Goal: Task Accomplishment & Management: Manage account settings

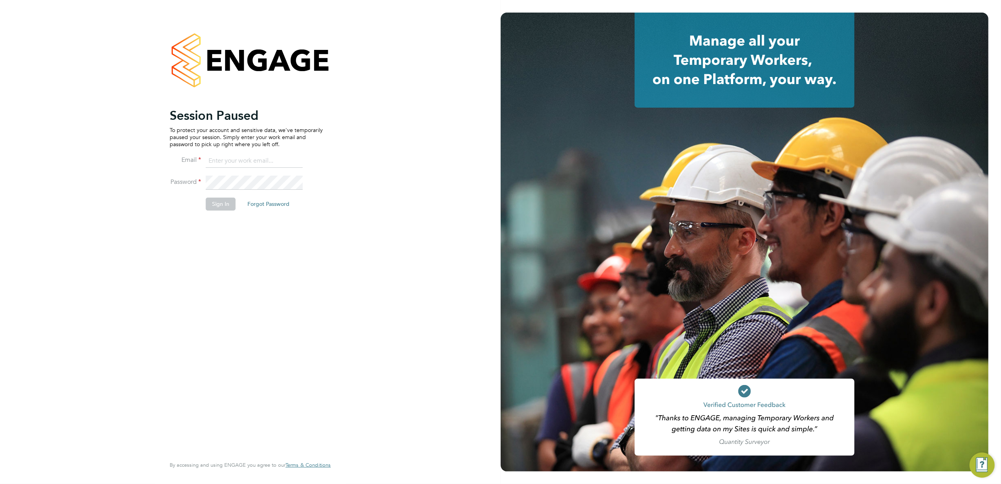
type input "jana.venizelou@vgcgroup.co.uk"
click at [218, 203] on button "Sign In" at bounding box center [221, 203] width 30 height 13
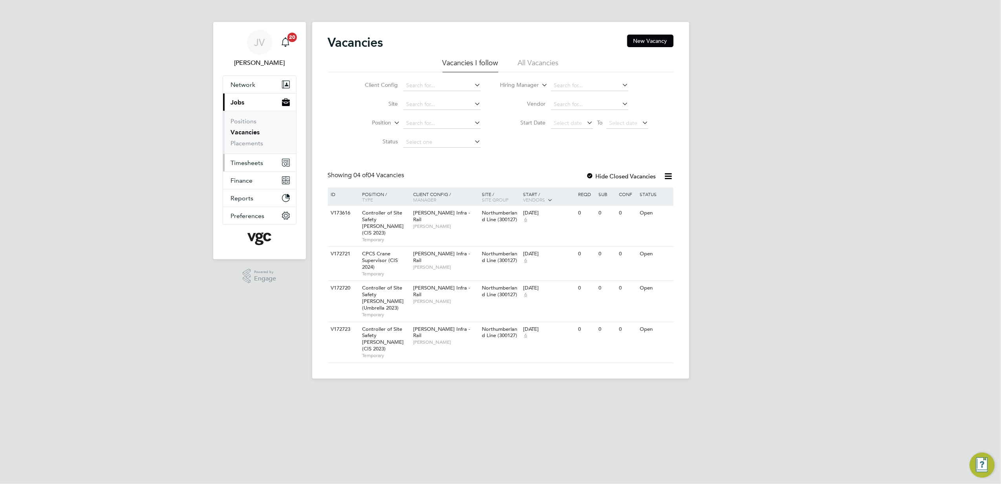
click at [249, 161] on span "Timesheets" at bounding box center [247, 162] width 33 height 7
click at [247, 161] on span "Timesheets" at bounding box center [247, 162] width 33 height 7
click at [252, 161] on span "Timesheets" at bounding box center [247, 162] width 33 height 7
click at [250, 138] on link "Timesheets" at bounding box center [247, 138] width 33 height 7
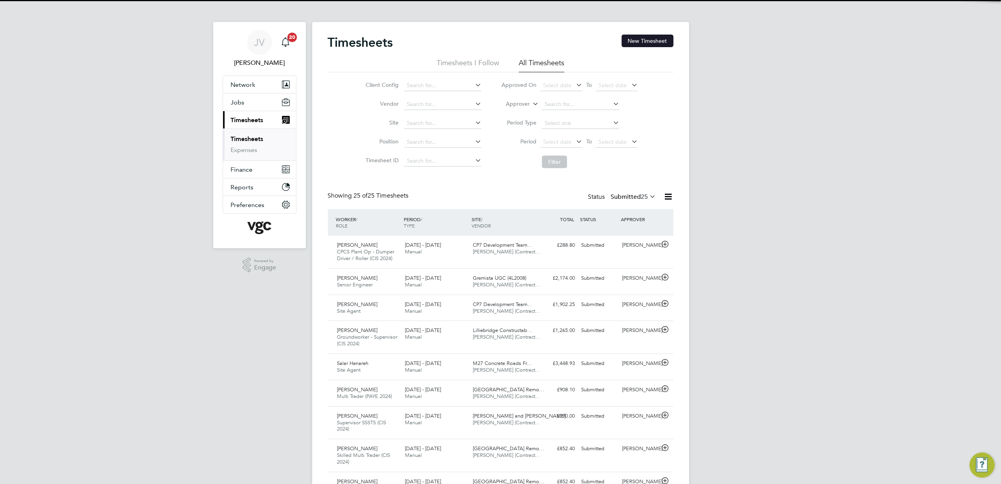
click at [661, 44] on button "New Timesheet" at bounding box center [647, 41] width 52 height 13
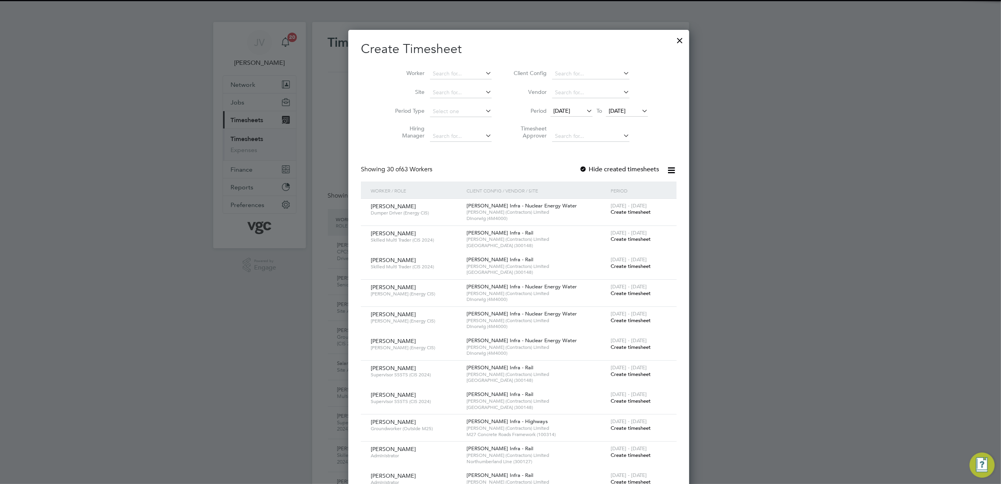
drag, startPoint x: 570, startPoint y: 107, endPoint x: 562, endPoint y: 108, distance: 8.0
click at [585, 107] on icon at bounding box center [585, 110] width 0 height 11
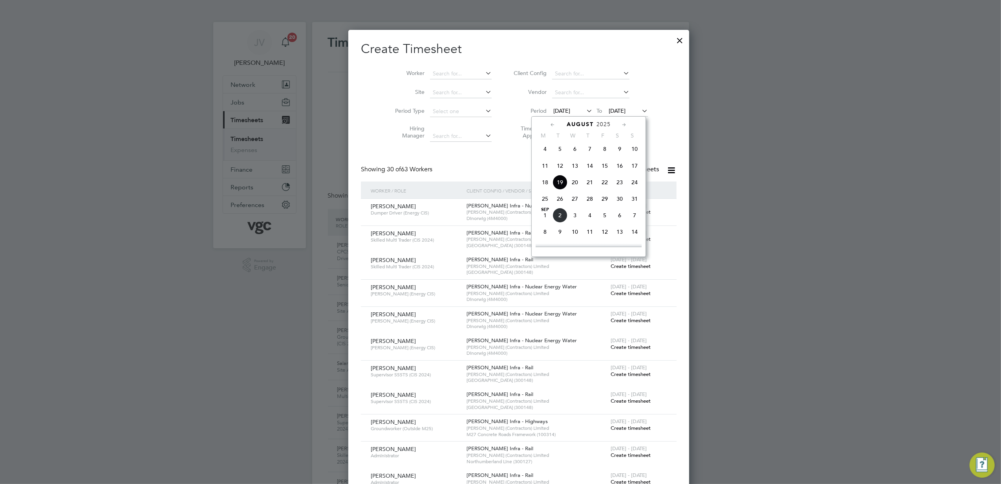
click at [617, 185] on span "23" at bounding box center [619, 182] width 15 height 15
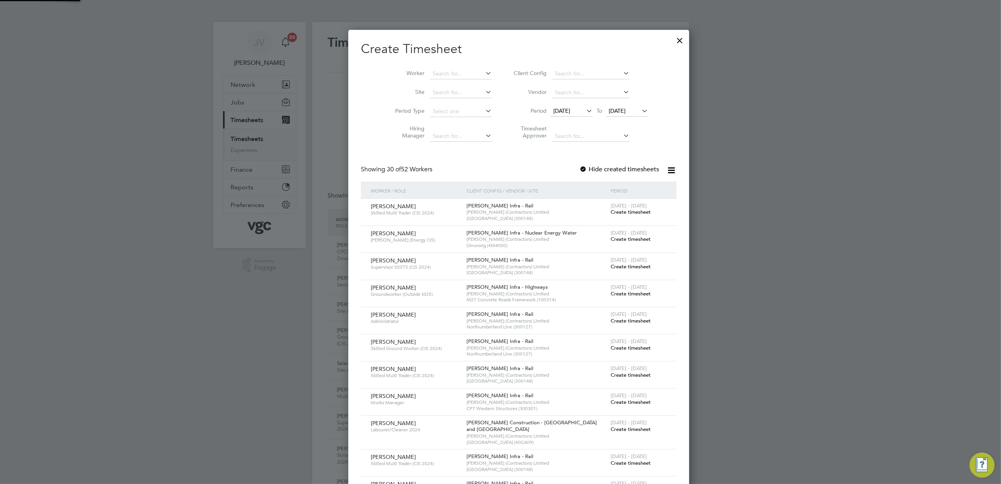
click at [612, 109] on span "[DATE]" at bounding box center [616, 110] width 17 height 7
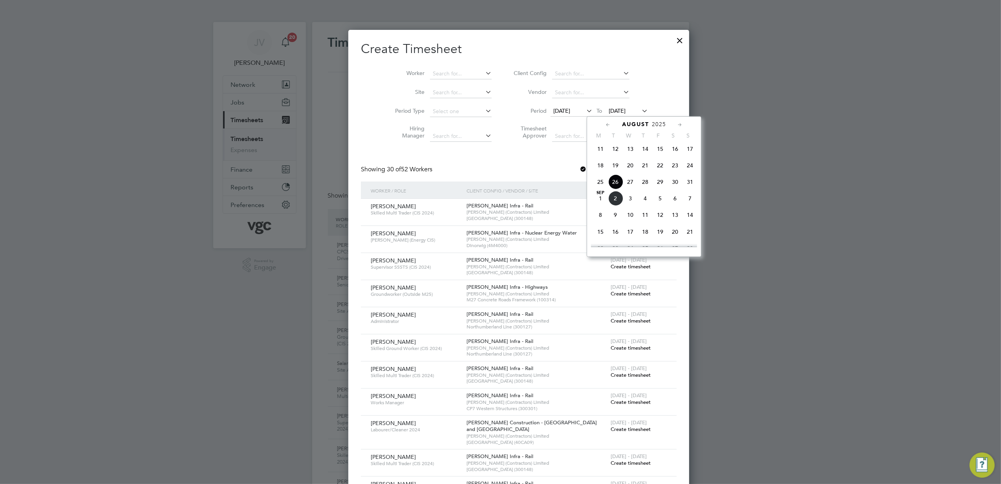
click at [661, 187] on span "29" at bounding box center [659, 181] width 15 height 15
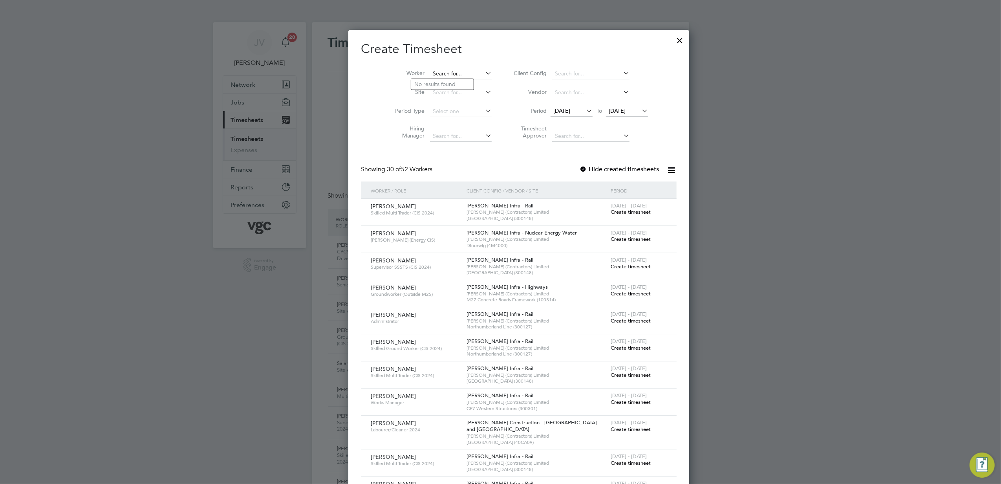
click at [435, 73] on input at bounding box center [461, 73] width 62 height 11
paste input "[PERSON_NAME]"
click at [445, 97] on li "[PERSON_NAME]" at bounding box center [482, 95] width 142 height 11
type input "[PERSON_NAME]"
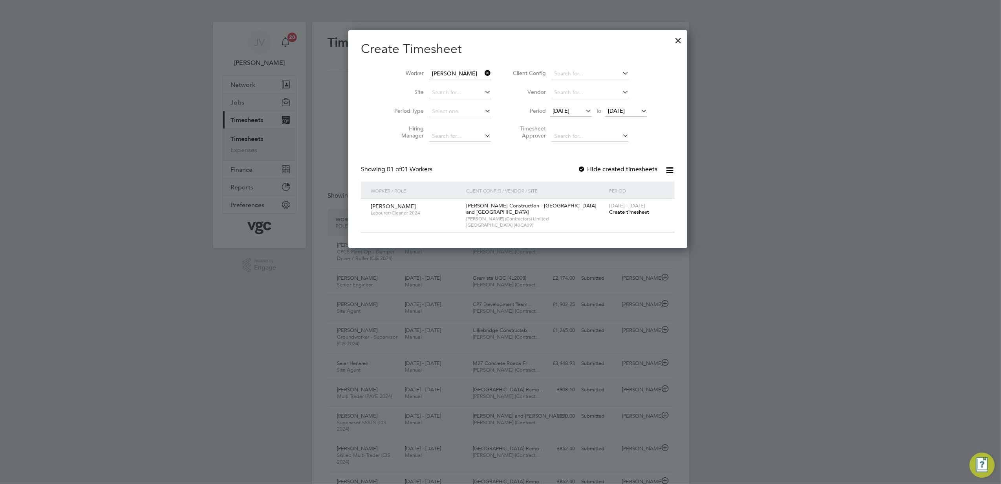
click at [609, 211] on span "Create timesheet" at bounding box center [629, 211] width 40 height 7
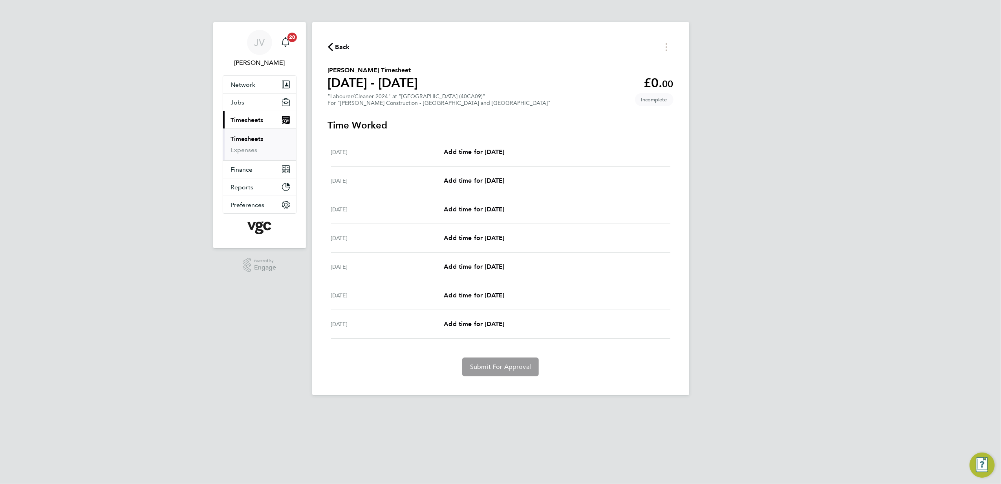
click at [479, 231] on div "[DATE] Add time for [DATE] Add time for [DATE]" at bounding box center [500, 238] width 339 height 29
click at [484, 239] on span "Add time for [DATE]" at bounding box center [474, 237] width 60 height 7
select select "30"
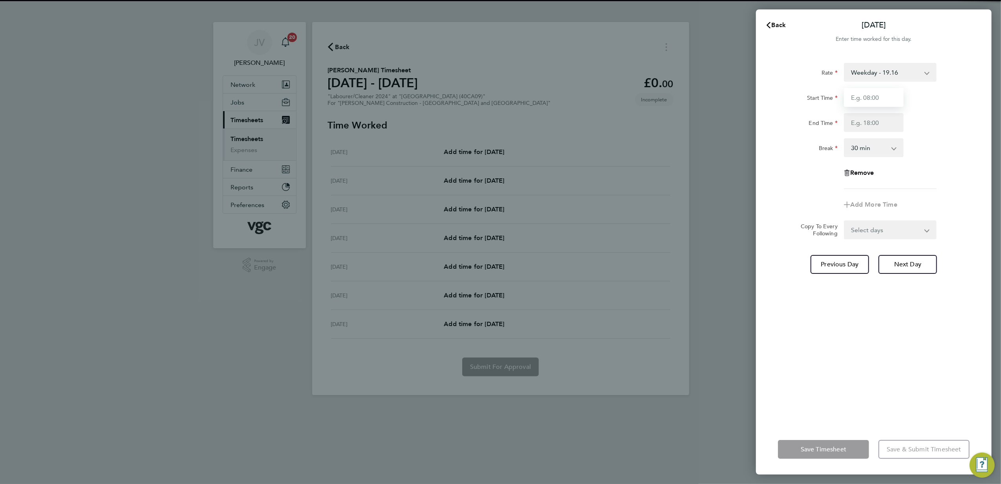
click at [872, 101] on input "Start Time" at bounding box center [874, 97] width 60 height 19
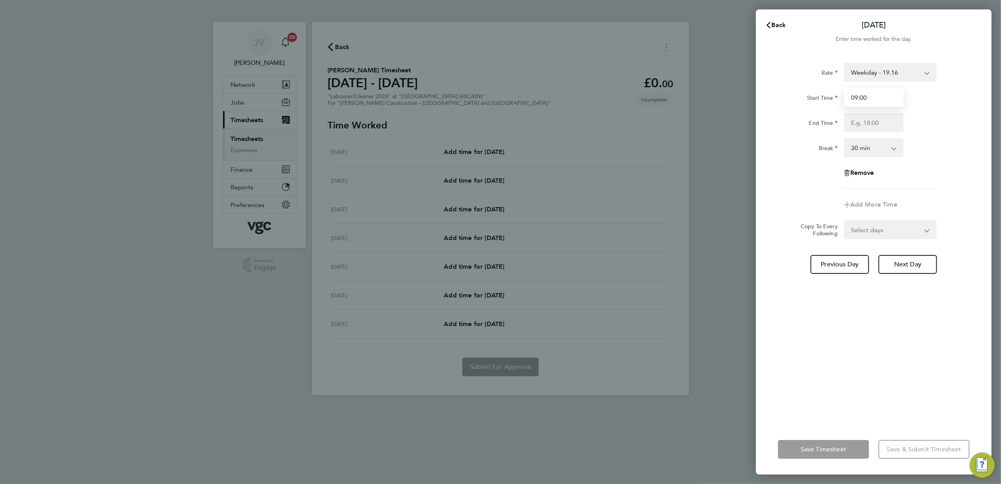
type input "09:00"
type input "11:00"
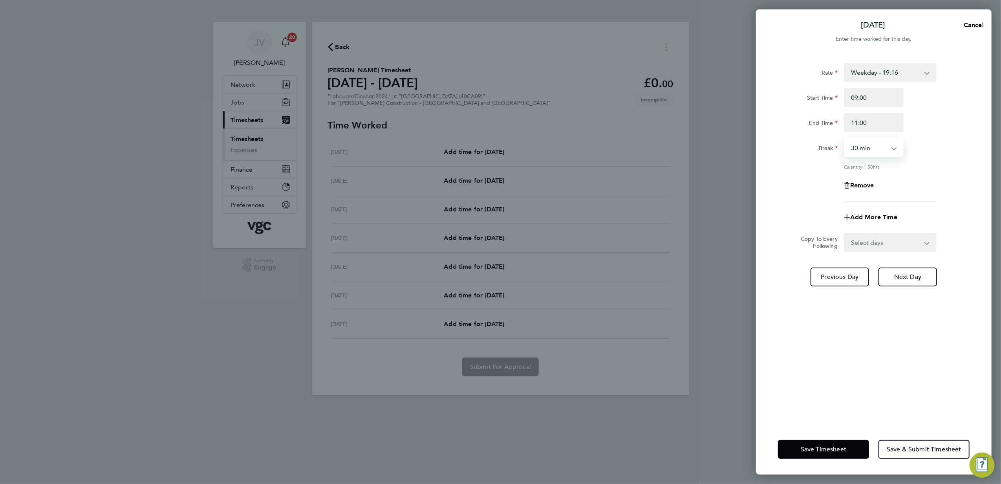
click at [870, 153] on select "0 min 15 min 30 min 45 min 60 min 75 min 90 min" at bounding box center [868, 147] width 49 height 17
select select "0"
click at [844, 139] on select "0 min 15 min 30 min 45 min 60 min 75 min 90 min" at bounding box center [868, 147] width 49 height 17
click at [905, 278] on span "Next Day" at bounding box center [907, 277] width 27 height 8
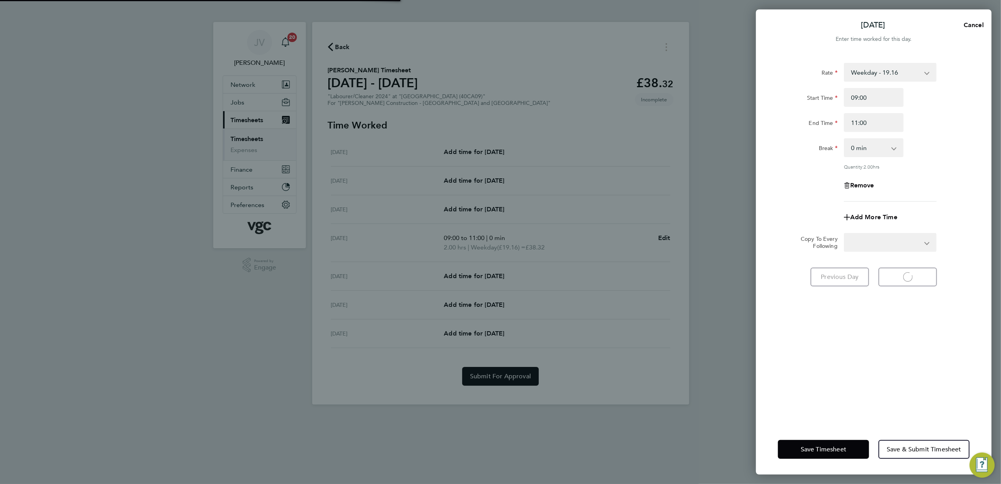
select select "30"
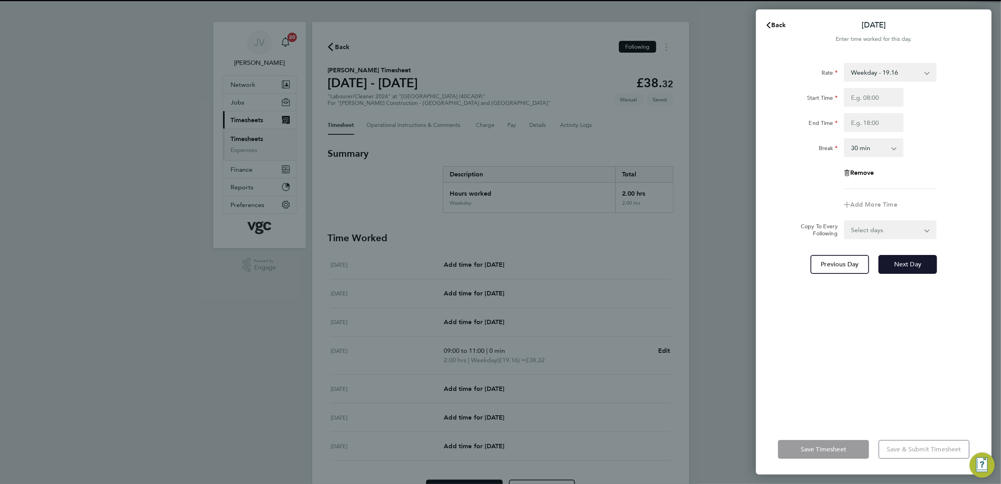
click at [912, 265] on span "Next Day" at bounding box center [907, 264] width 27 height 8
select select "30"
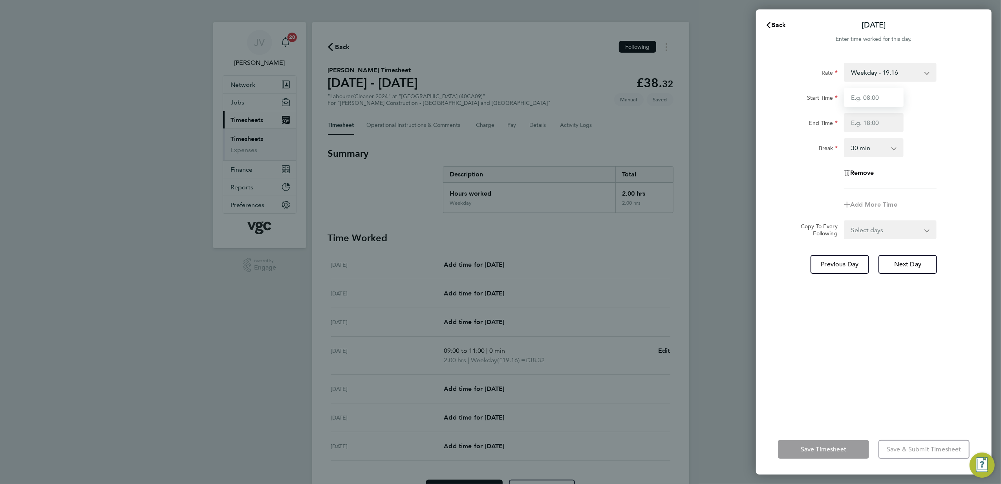
click at [875, 100] on input "Start Time" at bounding box center [874, 97] width 60 height 19
type input "09:00"
type input "11:00"
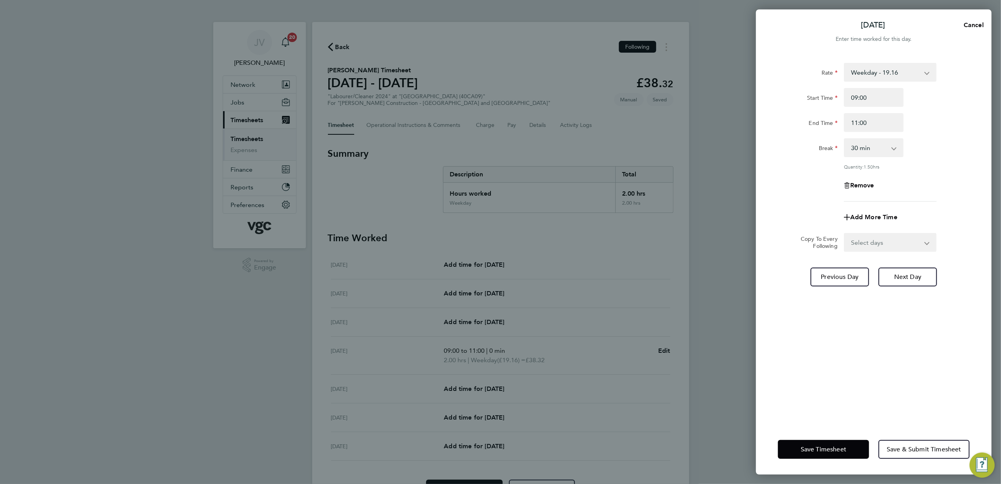
click at [872, 154] on select "0 min 15 min 30 min 45 min 60 min 75 min 90 min" at bounding box center [868, 147] width 49 height 17
select select "0"
click at [844, 139] on select "0 min 15 min 30 min 45 min 60 min 75 min 90 min" at bounding box center [868, 147] width 49 height 17
click at [815, 451] on span "Save Timesheet" at bounding box center [823, 449] width 46 height 8
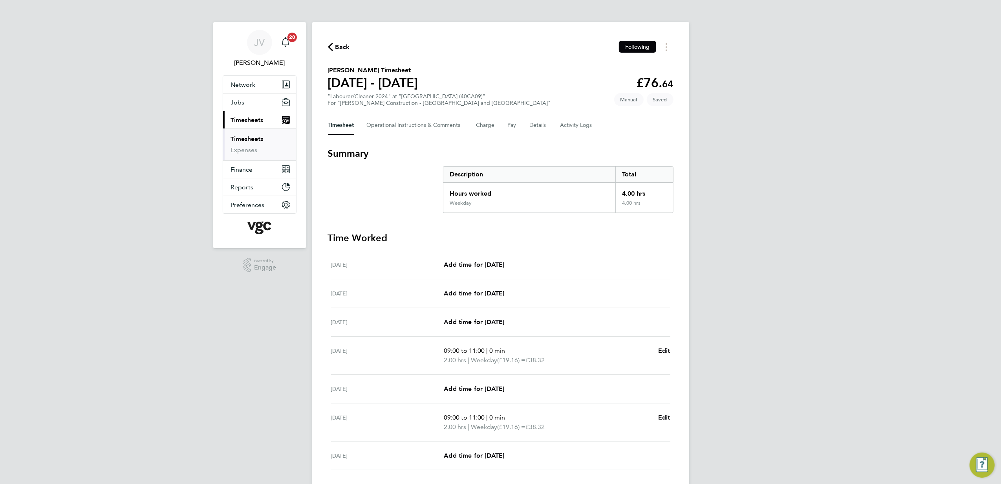
click at [524, 125] on div "Timesheet Operational Instructions & Comments Charge Pay Details Activity Logs" at bounding box center [500, 125] width 345 height 19
click at [539, 126] on button "Details" at bounding box center [539, 125] width 18 height 19
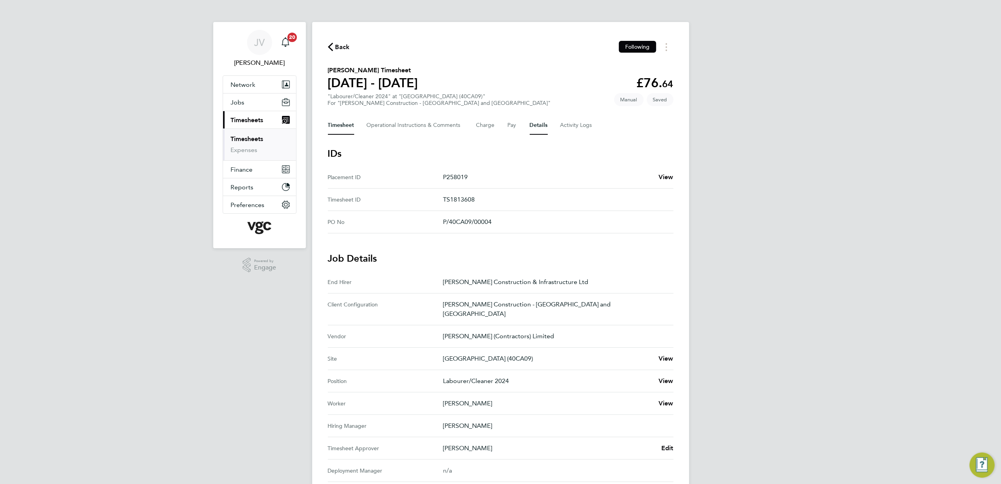
click at [345, 128] on button "Timesheet" at bounding box center [341, 125] width 26 height 19
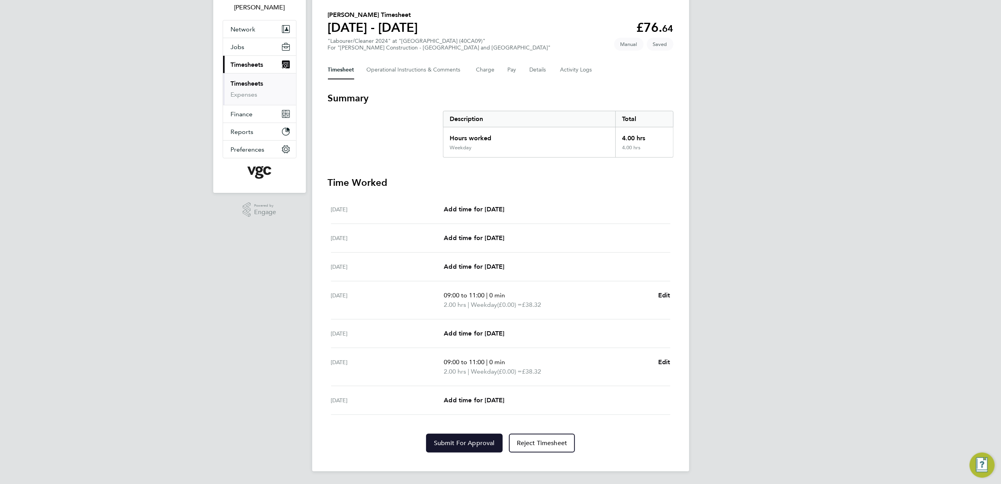
click at [476, 440] on span "Submit For Approval" at bounding box center [464, 443] width 61 height 8
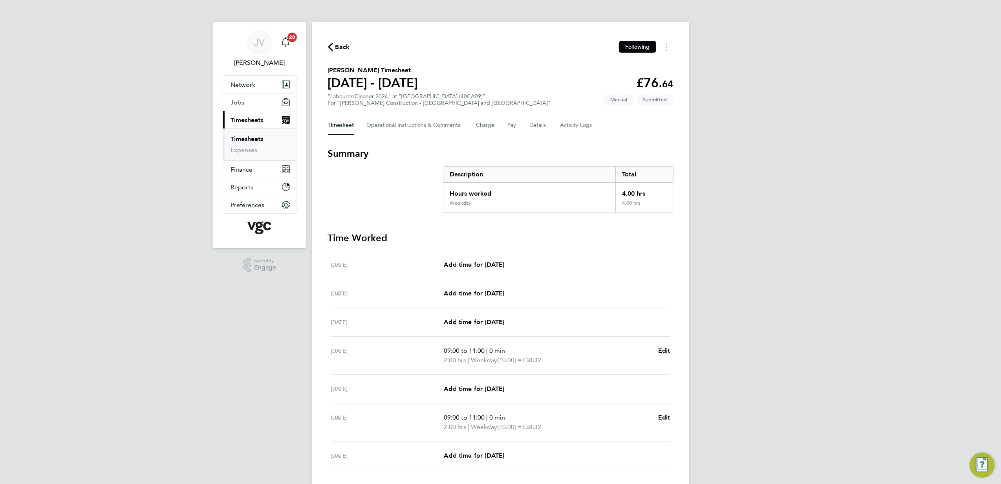
click at [336, 51] on span "Back" at bounding box center [342, 46] width 15 height 9
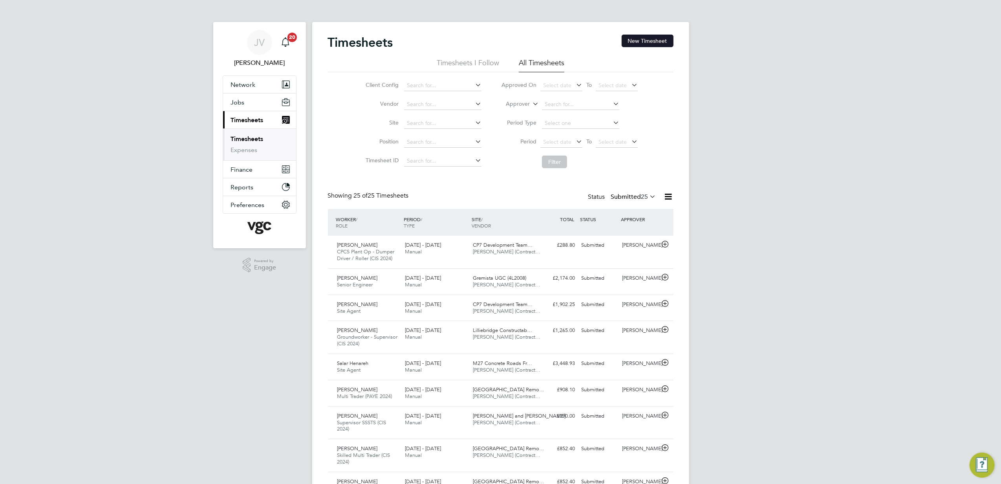
click at [650, 40] on button "New Timesheet" at bounding box center [647, 41] width 52 height 13
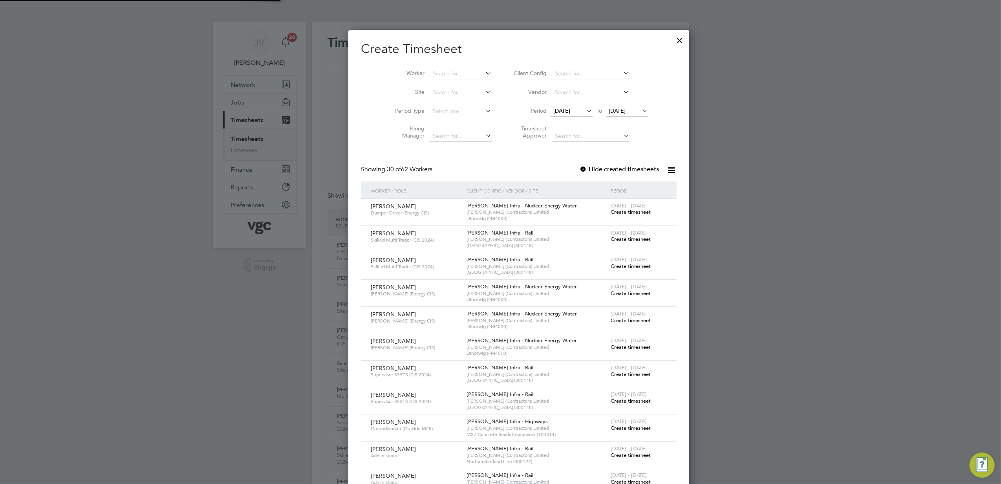
click at [553, 111] on span "[DATE]" at bounding box center [561, 110] width 17 height 7
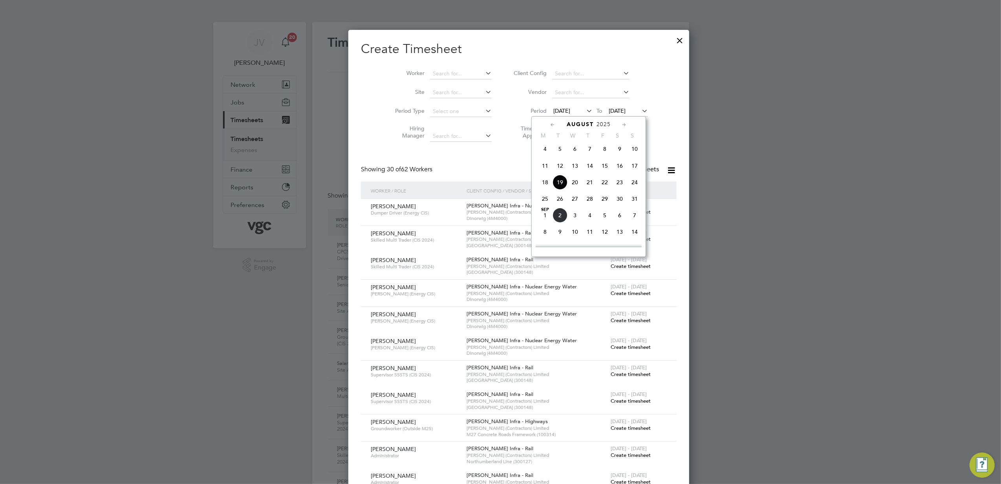
click at [619, 185] on span "23" at bounding box center [619, 182] width 15 height 15
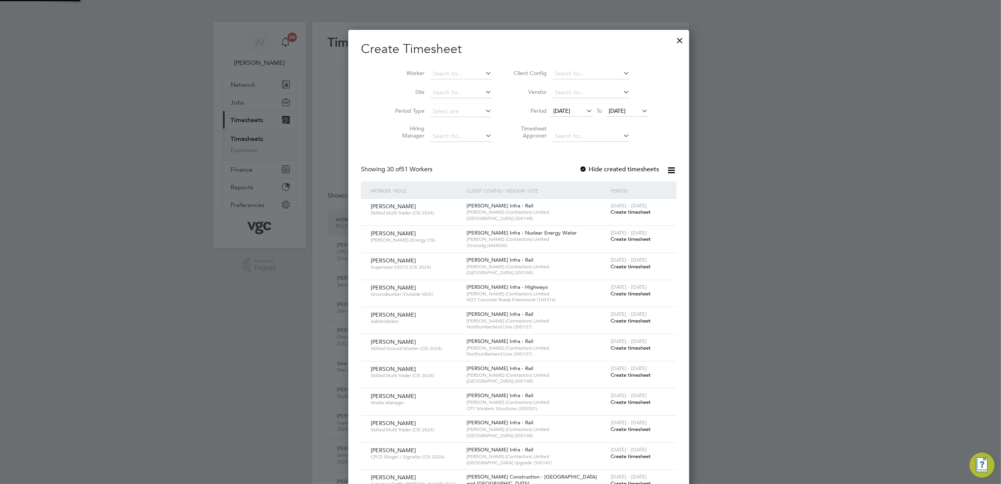
click at [608, 110] on span "[DATE]" at bounding box center [616, 110] width 17 height 7
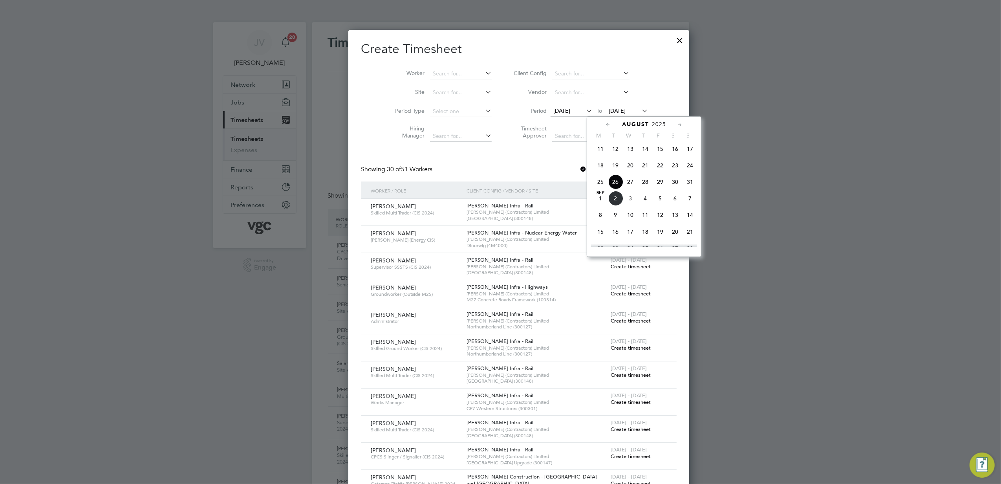
click at [657, 185] on span "29" at bounding box center [659, 181] width 15 height 15
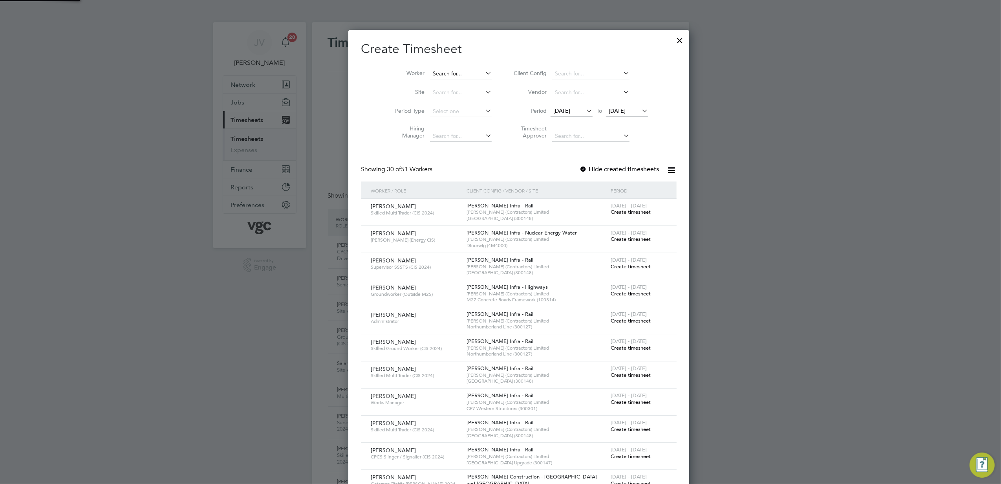
click at [441, 75] on input at bounding box center [461, 73] width 62 height 11
paste input "[PERSON_NAME]"
type input "[PERSON_NAME]"
click at [456, 87] on li "[PERSON_NAME]" at bounding box center [460, 84] width 99 height 11
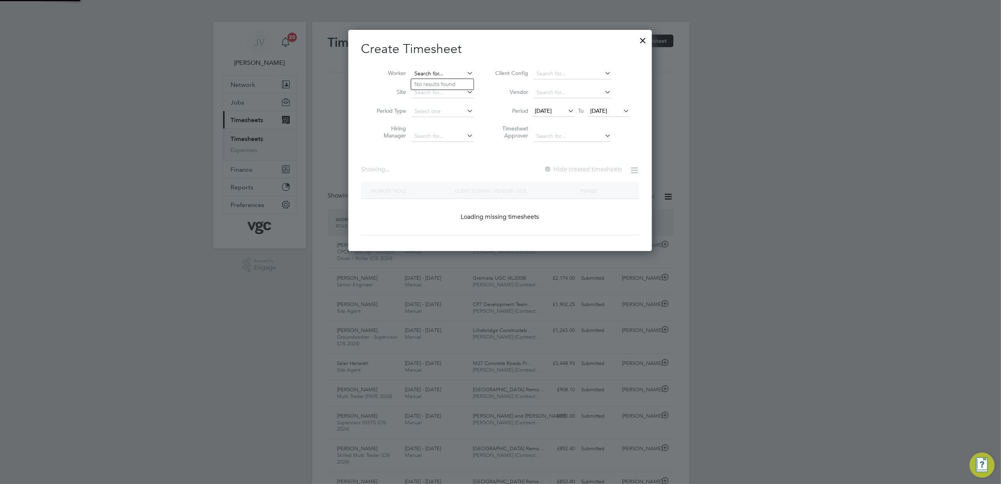
click at [451, 74] on input at bounding box center [442, 73] width 62 height 11
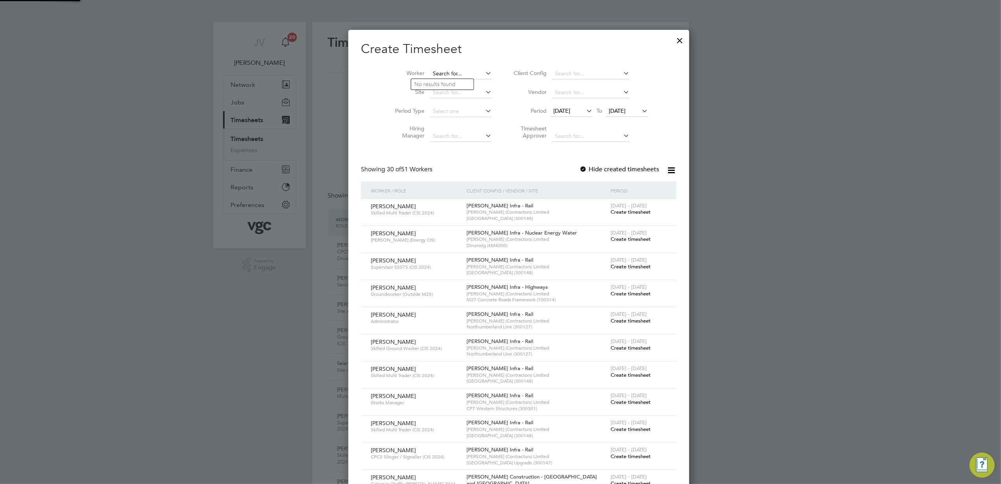
paste input "[PERSON_NAME]"
type input "[PERSON_NAME]"
click at [461, 92] on b "[PERSON_NAME]" at bounding box center [484, 95] width 46 height 7
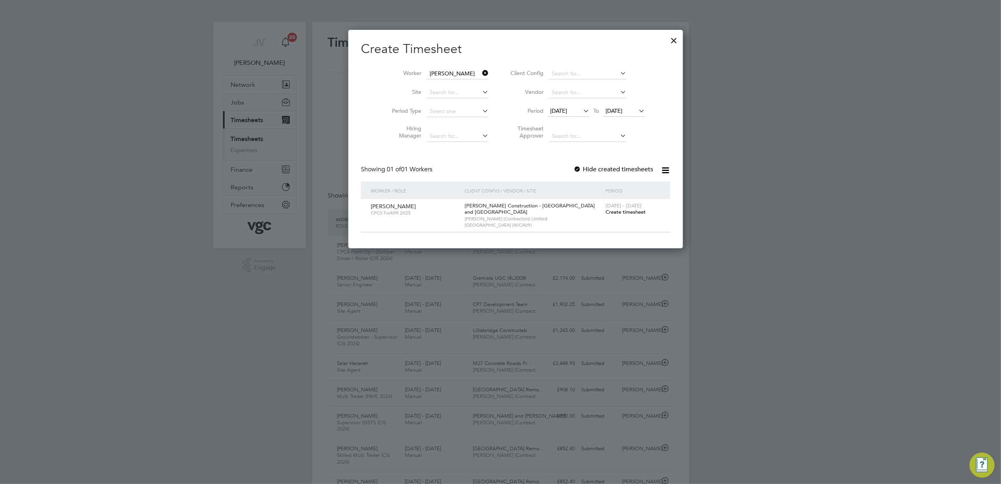
click at [605, 212] on span "Create timesheet" at bounding box center [625, 211] width 40 height 7
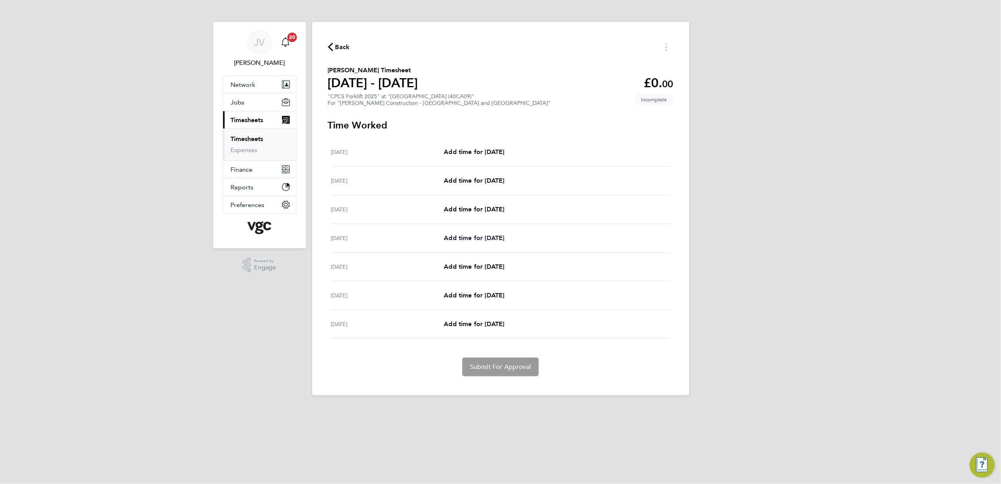
click at [487, 237] on span "Add time for [DATE]" at bounding box center [474, 237] width 60 height 7
select select "30"
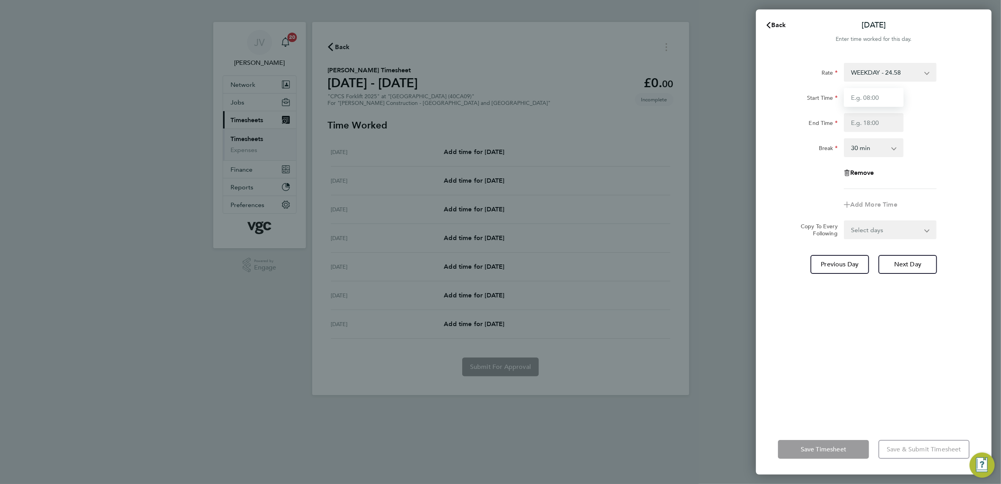
click at [868, 96] on input "Start Time" at bounding box center [874, 97] width 60 height 19
type input "07:30"
click at [872, 123] on input "End Time" at bounding box center [874, 122] width 60 height 19
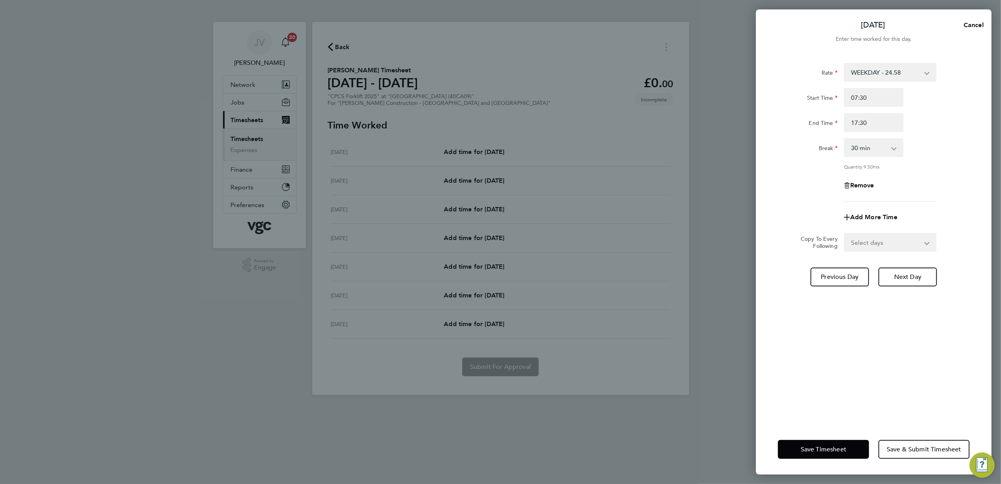
click at [951, 176] on div "Remove" at bounding box center [874, 185] width 198 height 19
click at [877, 121] on input "17:30" at bounding box center [874, 122] width 60 height 19
type input "17:00"
click at [950, 122] on div "End Time 17:00" at bounding box center [874, 122] width 198 height 19
drag, startPoint x: 897, startPoint y: 239, endPoint x: 897, endPoint y: 249, distance: 9.8
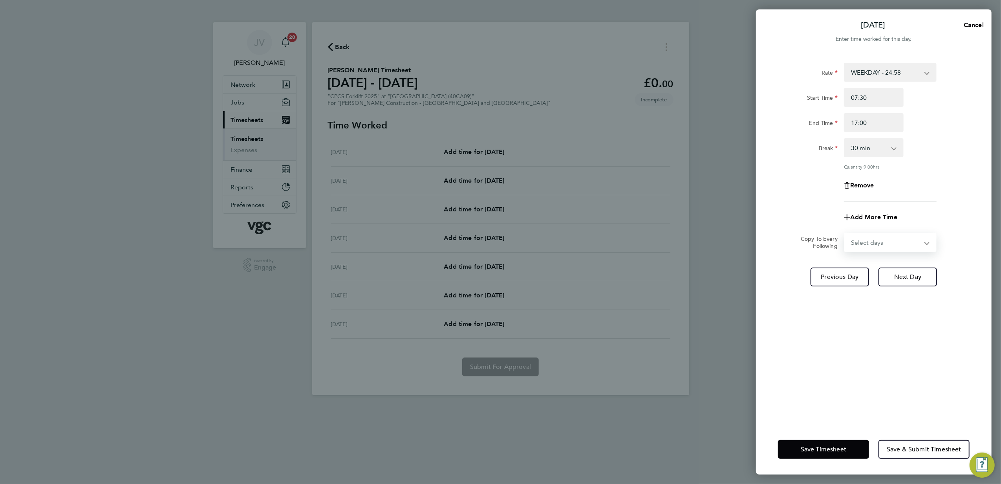
click at [897, 239] on select "Select days Day [DATE] [DATE] [DATE]" at bounding box center [885, 242] width 82 height 17
select select "DAY"
click at [844, 234] on select "Select days Day [DATE] [DATE] [DATE]" at bounding box center [885, 242] width 82 height 17
select select "[DATE]"
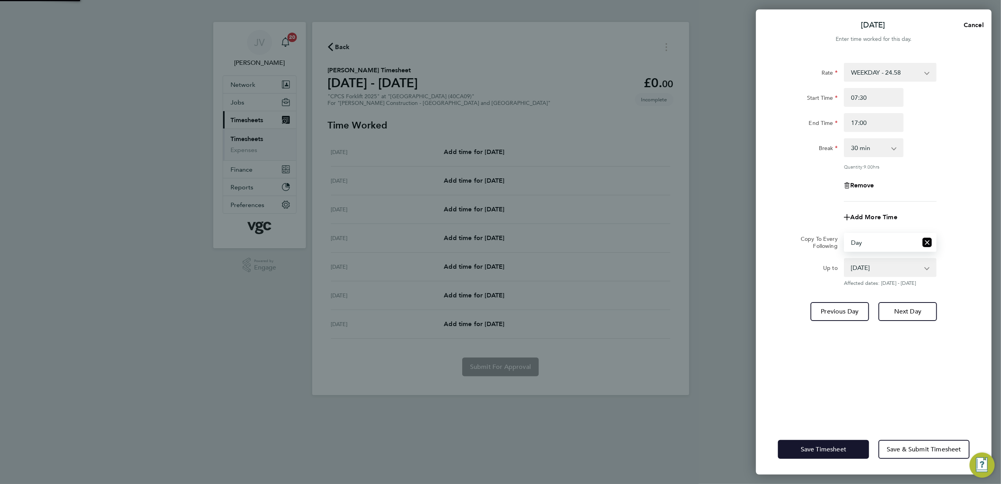
click at [833, 442] on button "Save Timesheet" at bounding box center [823, 449] width 91 height 19
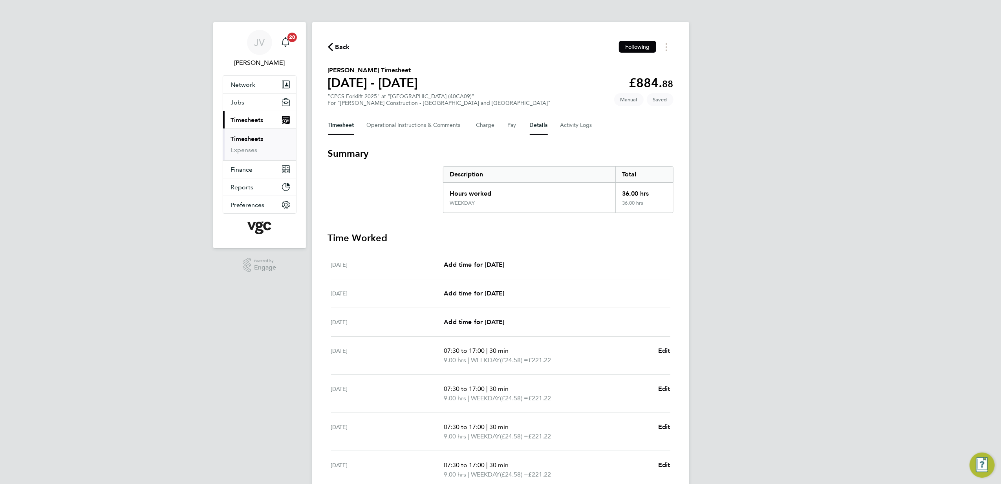
click at [537, 126] on button "Details" at bounding box center [539, 125] width 18 height 19
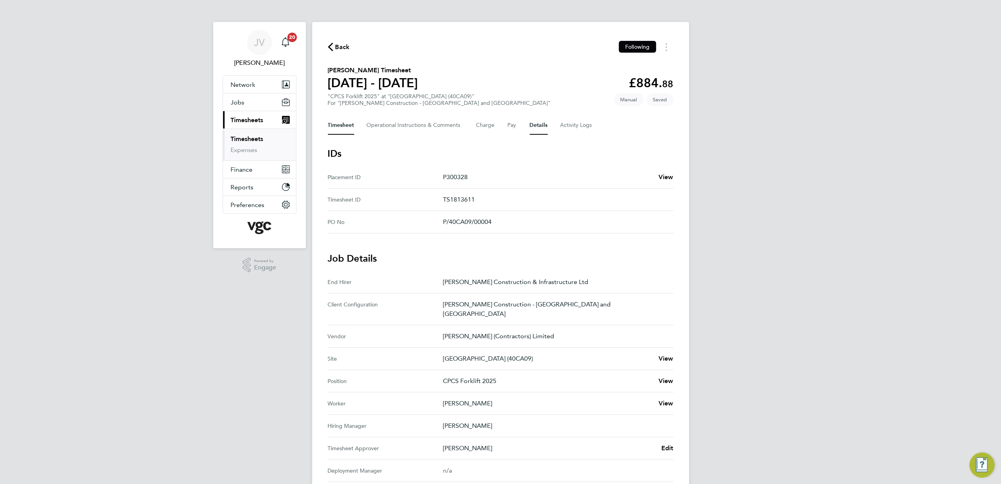
click at [336, 124] on button "Timesheet" at bounding box center [341, 125] width 26 height 19
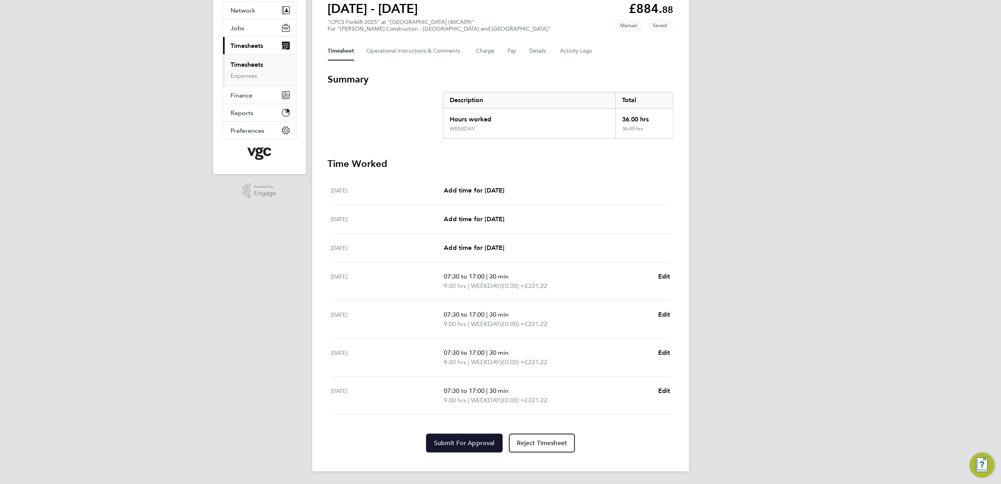
click at [482, 443] on span "Submit For Approval" at bounding box center [464, 443] width 61 height 8
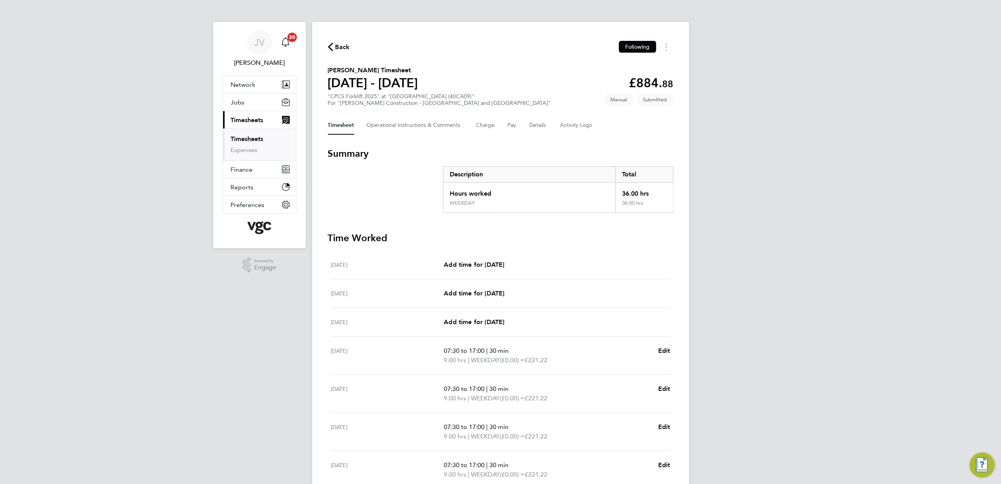
click at [332, 42] on button "Back" at bounding box center [339, 47] width 22 height 10
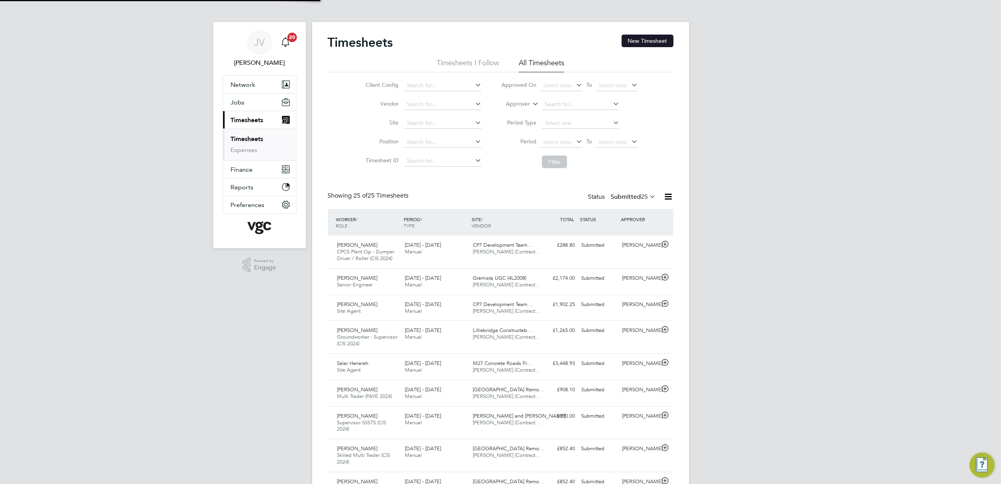
click at [655, 40] on button "New Timesheet" at bounding box center [647, 41] width 52 height 13
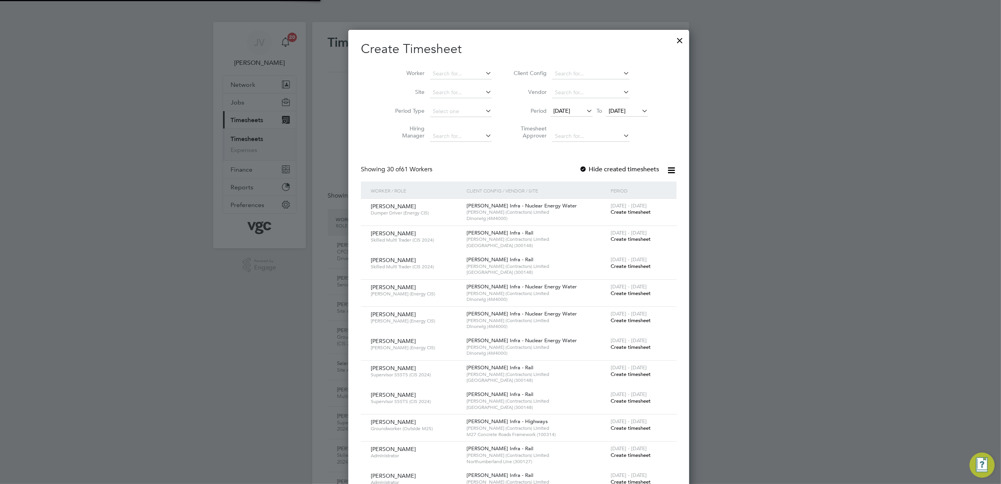
click at [553, 109] on span "[DATE]" at bounding box center [561, 110] width 17 height 7
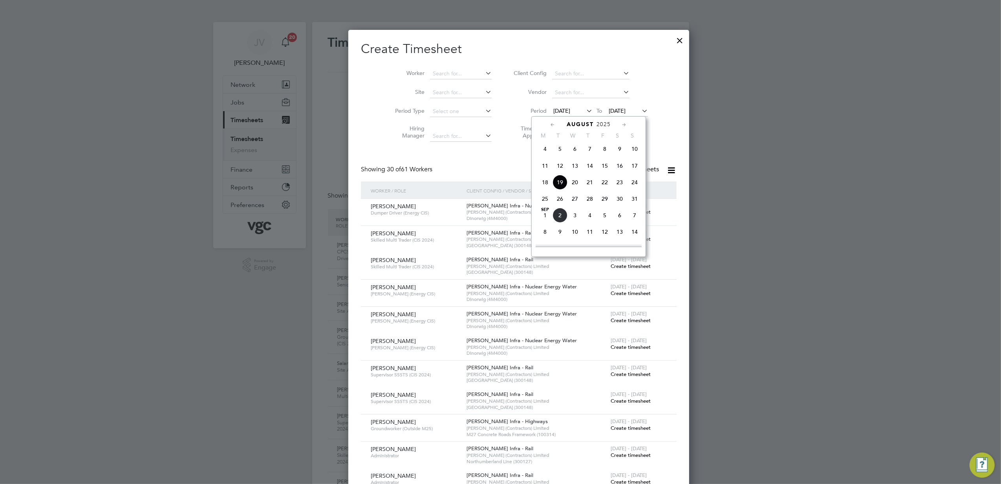
click at [620, 183] on span "23" at bounding box center [619, 182] width 15 height 15
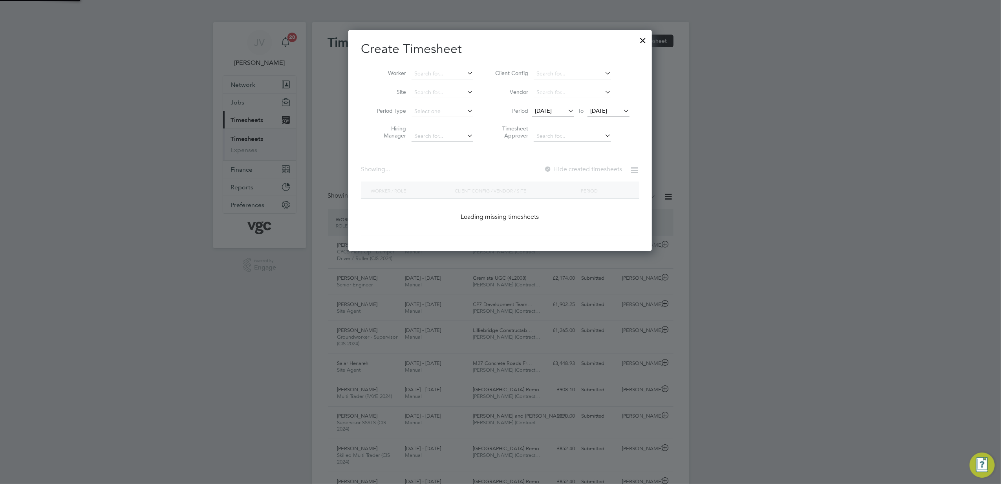
click at [607, 109] on span "[DATE]" at bounding box center [598, 110] width 17 height 7
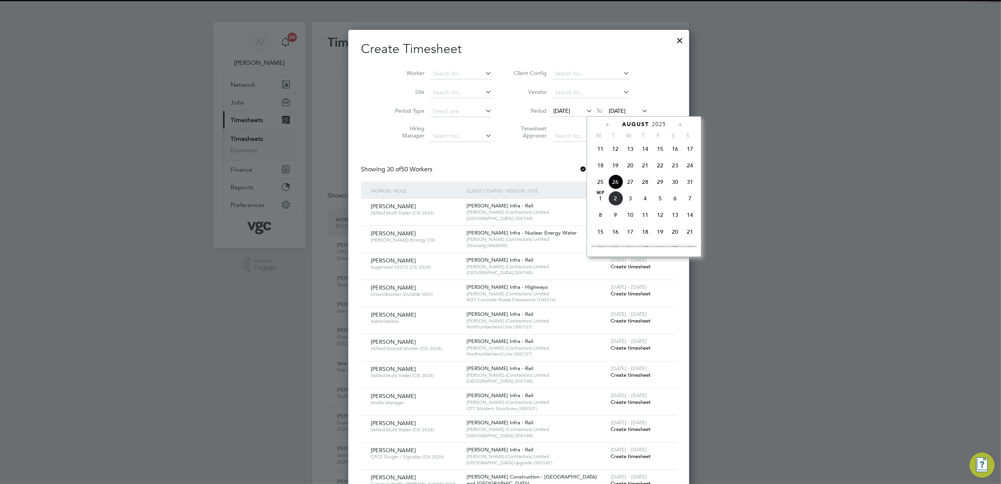
click at [659, 185] on span "29" at bounding box center [659, 181] width 15 height 15
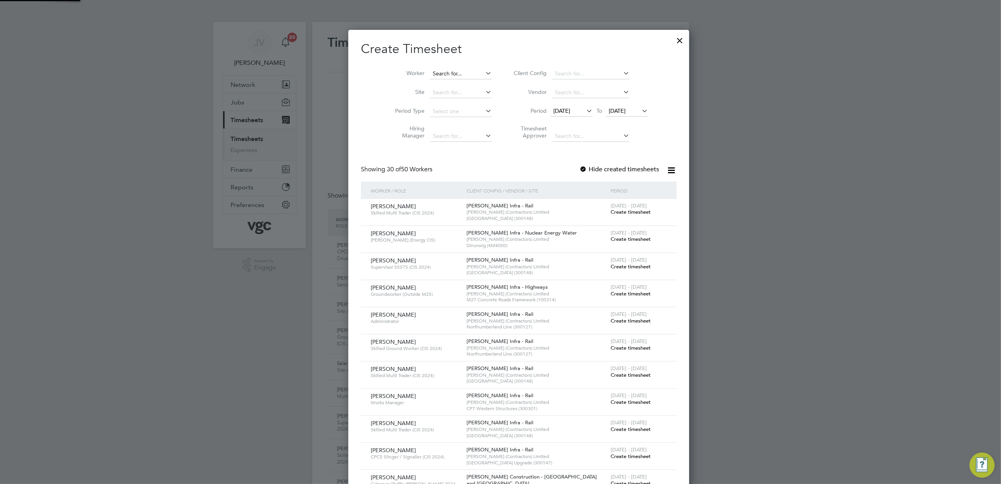
click at [440, 69] on li "Worker" at bounding box center [440, 73] width 122 height 19
click at [439, 75] on input at bounding box center [461, 73] width 62 height 11
paste input "[PERSON_NAME]"
type input "[PERSON_NAME]"
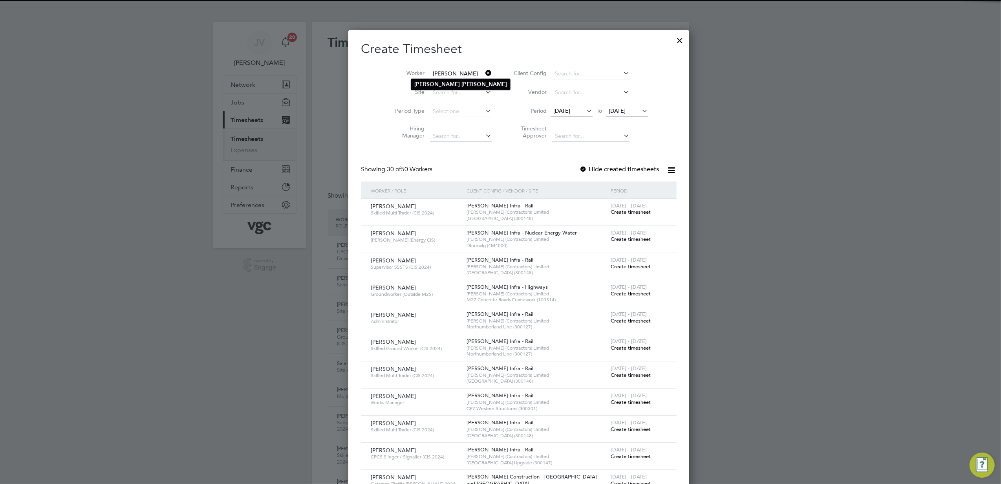
click at [447, 88] on li "[PERSON_NAME]" at bounding box center [460, 84] width 99 height 11
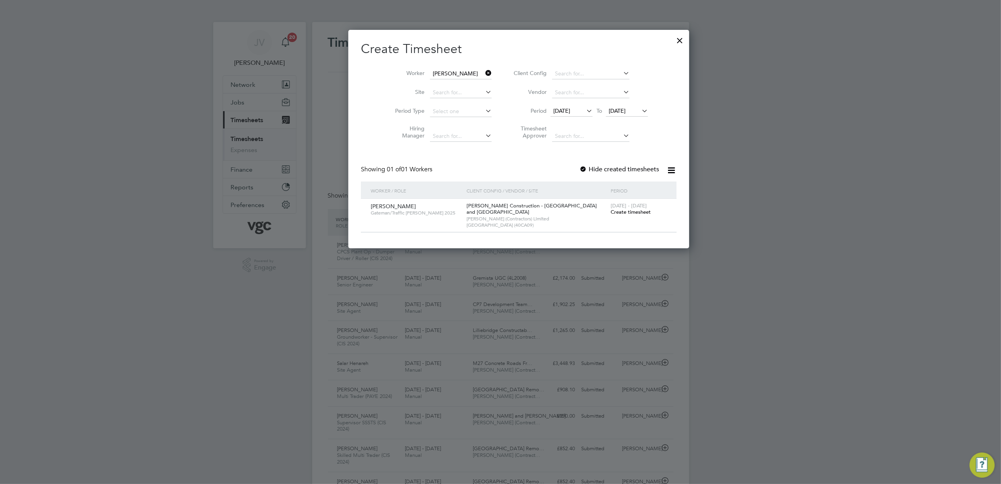
click at [610, 211] on span "Create timesheet" at bounding box center [630, 211] width 40 height 7
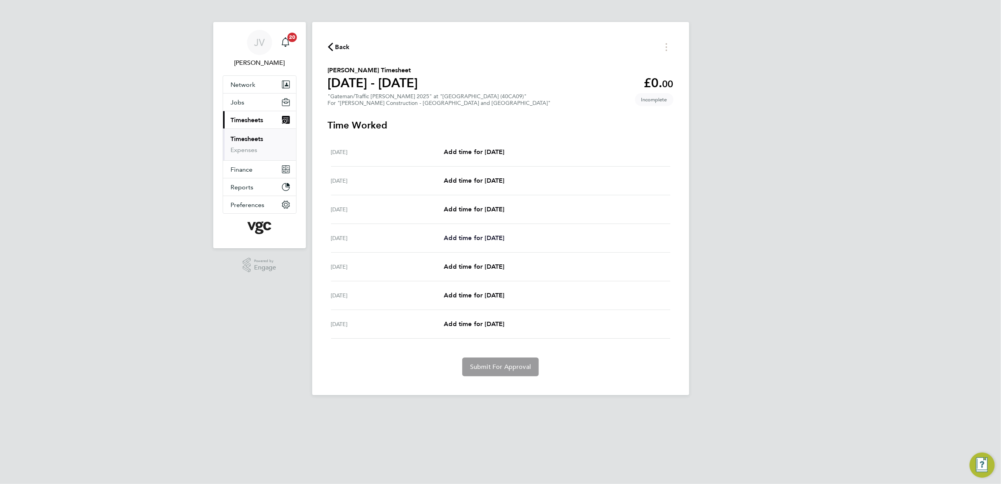
click at [484, 241] on span "Add time for [DATE]" at bounding box center [474, 237] width 60 height 7
select select "30"
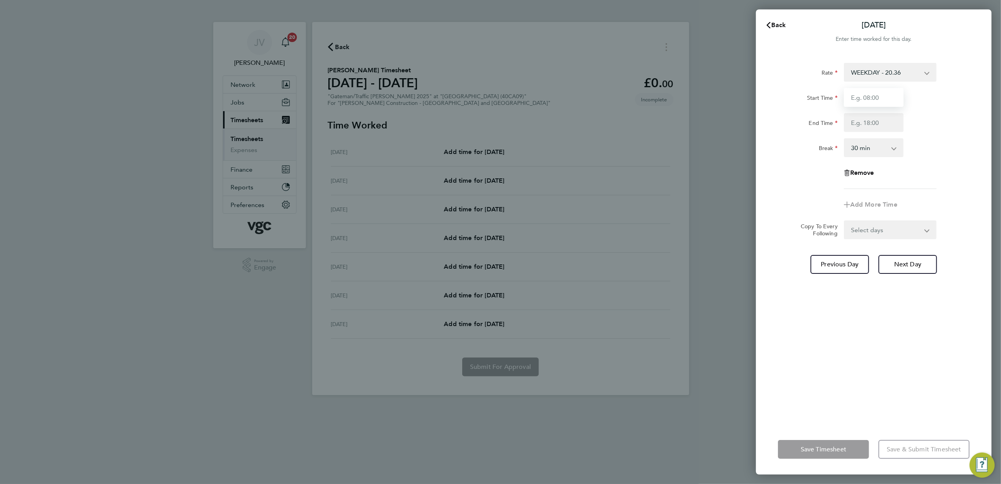
click at [877, 96] on input "Start Time" at bounding box center [874, 97] width 60 height 19
type input "07:30"
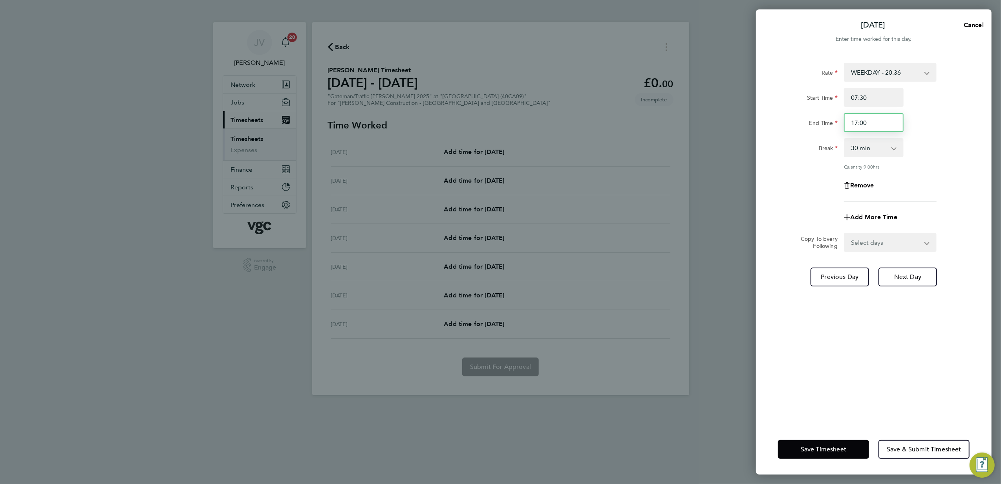
click at [876, 122] on input "17:00" at bounding box center [874, 122] width 60 height 19
type input "17:30"
click at [917, 101] on div "Start Time 07:30" at bounding box center [874, 97] width 198 height 19
drag, startPoint x: 892, startPoint y: 238, endPoint x: 888, endPoint y: 252, distance: 14.3
click at [892, 238] on select "Select days Day [DATE] [DATE] [DATE]" at bounding box center [885, 242] width 82 height 17
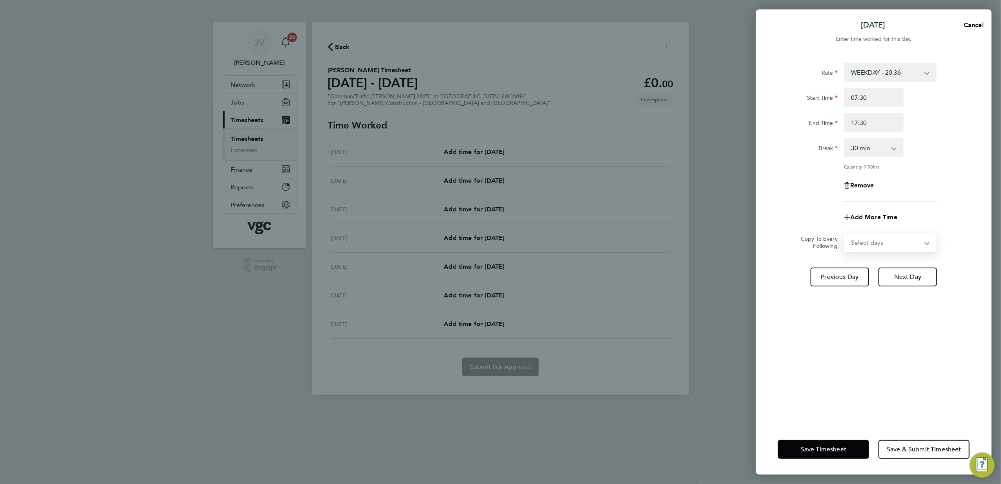
select select "DAY"
click at [844, 234] on select "Select days Day [DATE] [DATE] [DATE]" at bounding box center [885, 242] width 82 height 17
select select "[DATE]"
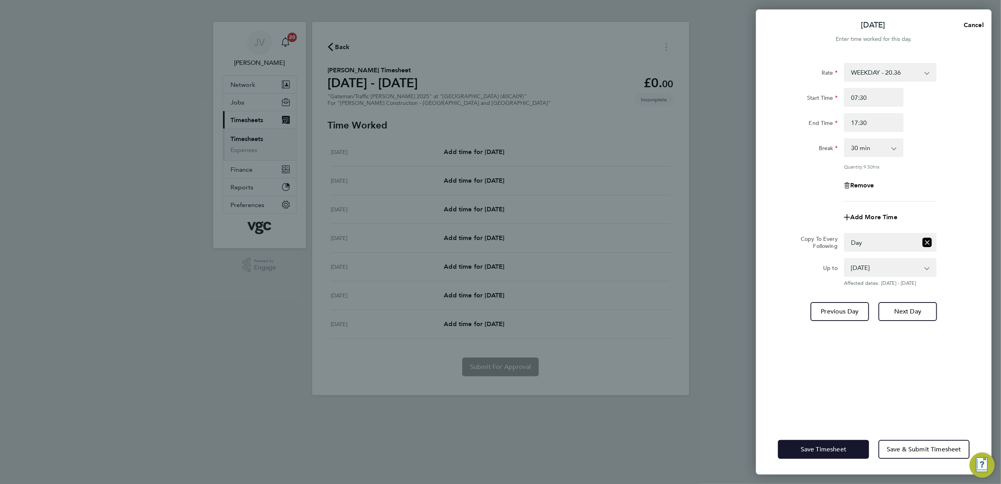
click at [822, 456] on button "Save Timesheet" at bounding box center [823, 449] width 91 height 19
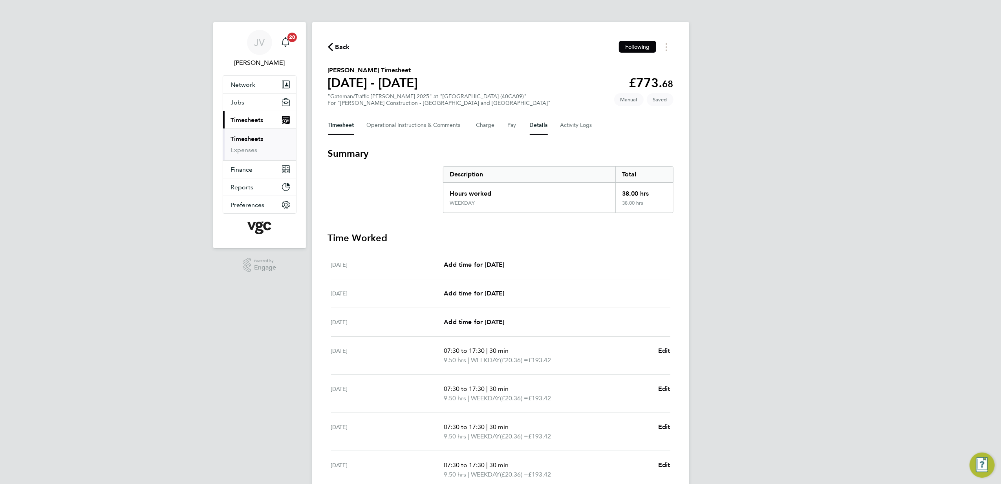
click at [542, 131] on button "Details" at bounding box center [539, 125] width 18 height 19
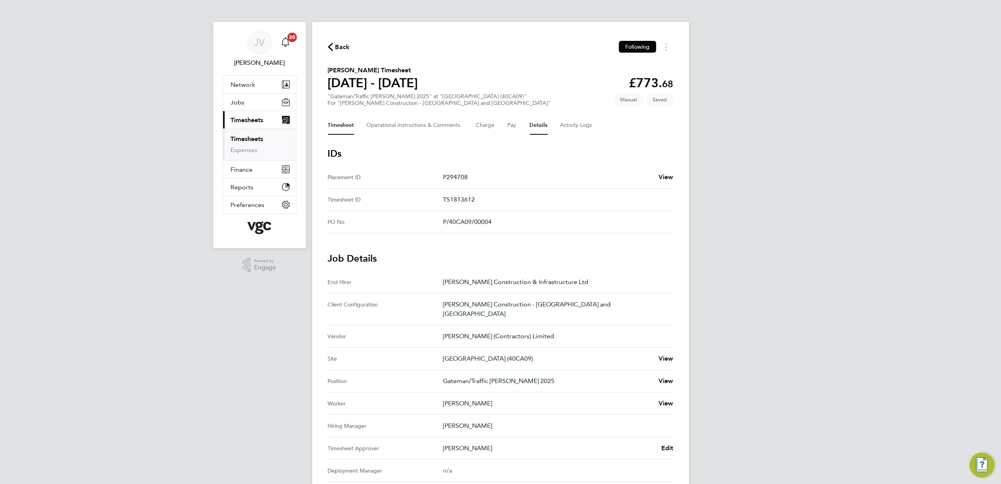
click at [332, 119] on button "Timesheet" at bounding box center [341, 125] width 26 height 19
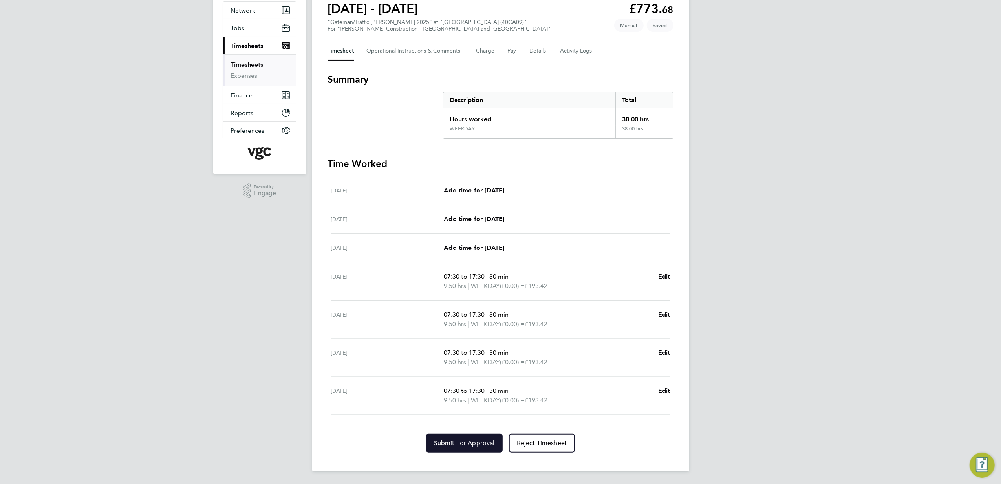
click at [470, 446] on button "Submit For Approval" at bounding box center [464, 442] width 77 height 19
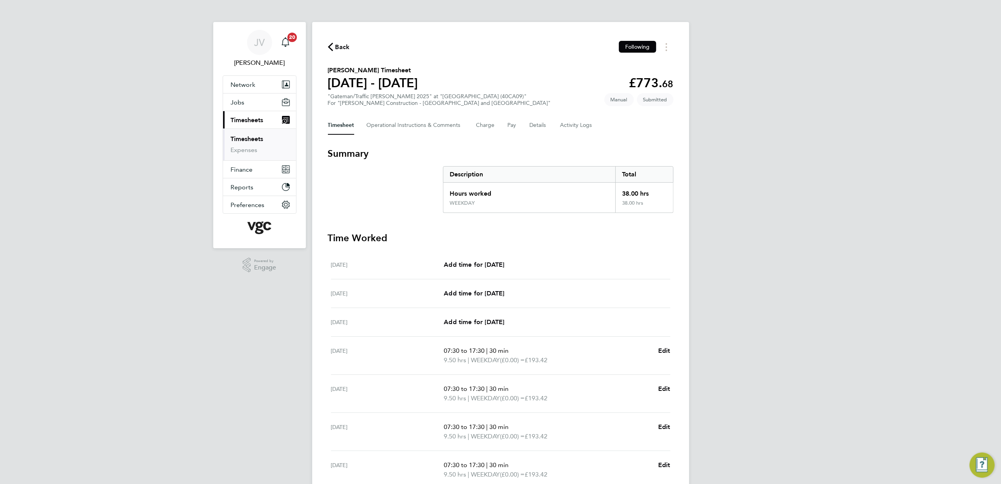
click at [333, 47] on span "Back" at bounding box center [339, 46] width 22 height 7
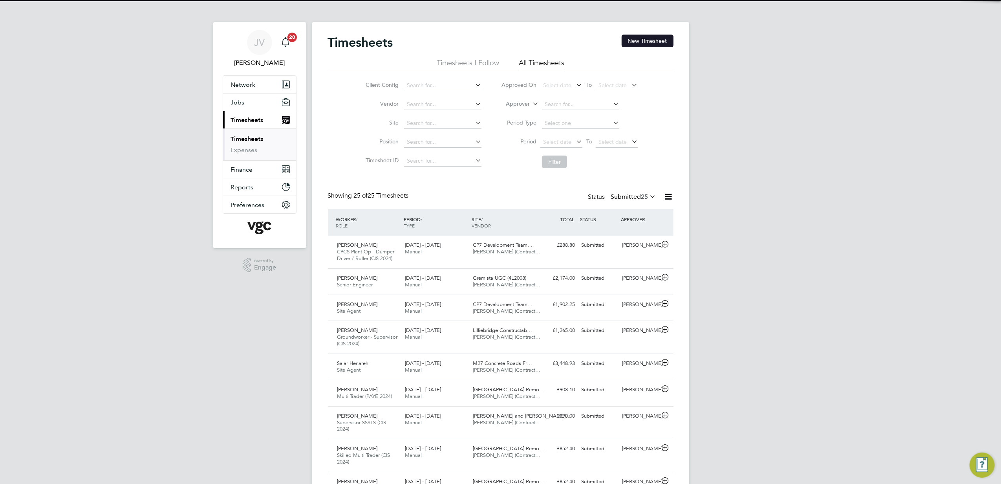
click at [639, 43] on button "New Timesheet" at bounding box center [647, 41] width 52 height 13
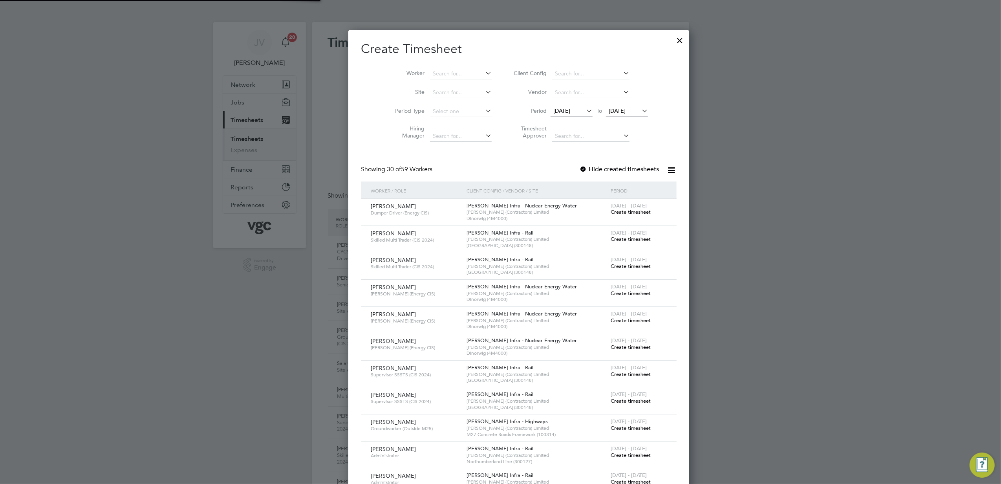
click at [553, 107] on span "[DATE]" at bounding box center [561, 110] width 17 height 7
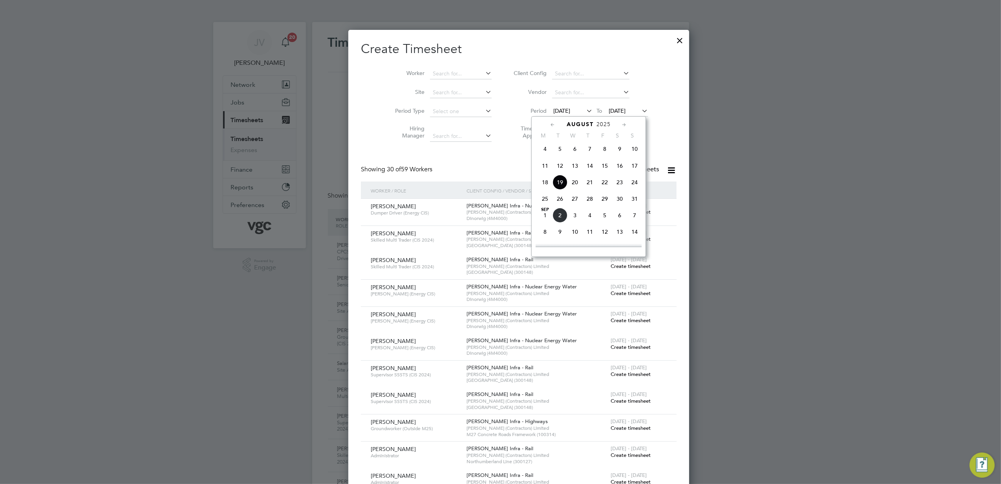
click at [622, 186] on span "23" at bounding box center [619, 182] width 15 height 15
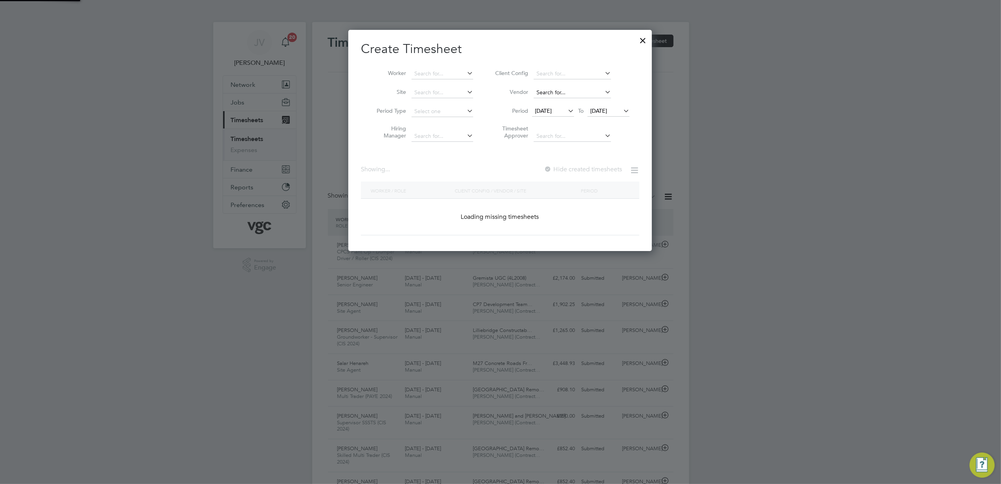
click at [602, 98] on div "Timesheets New Timesheet Timesheets I Follow All Timesheets Client Config Vendo…" at bounding box center [500, 481] width 377 height 918
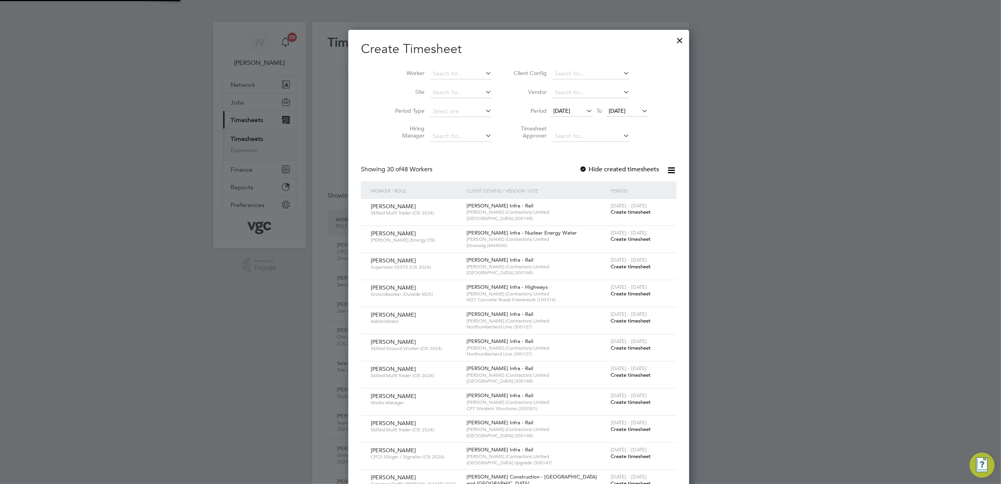
click at [604, 108] on ul "No results found" at bounding box center [572, 102] width 79 height 11
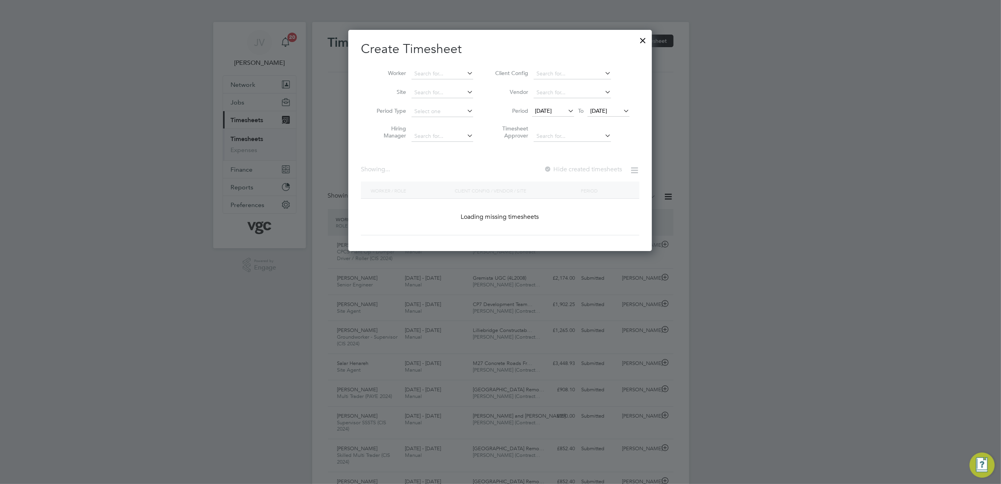
click at [607, 111] on span "[DATE]" at bounding box center [598, 110] width 17 height 7
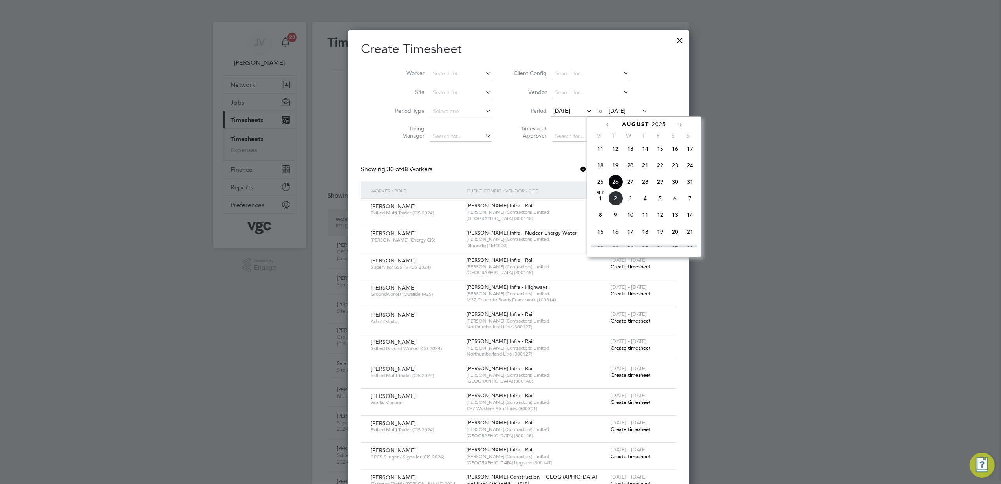
click at [662, 186] on span "29" at bounding box center [659, 181] width 15 height 15
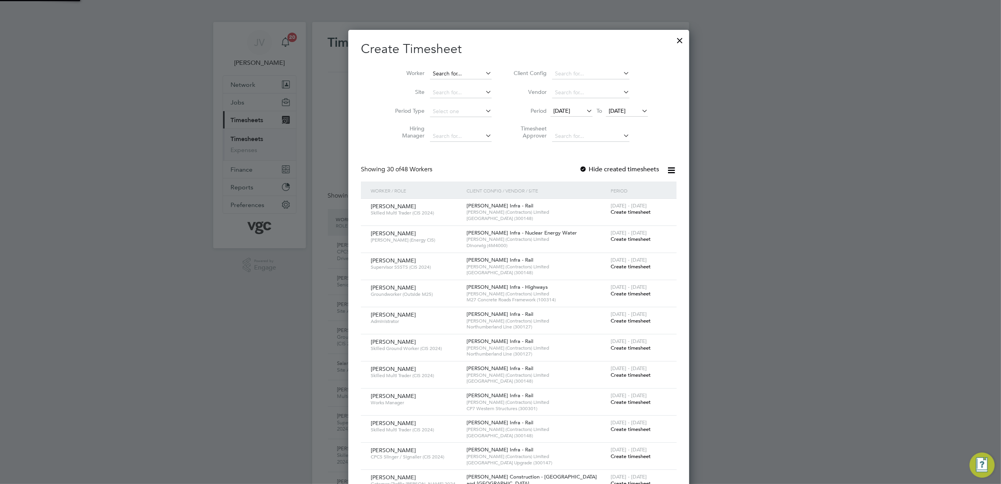
click at [447, 74] on input at bounding box center [461, 73] width 62 height 11
paste input "[PERSON_NAME]"
type input "[PERSON_NAME]"
click at [461, 83] on b "Bainbridge" at bounding box center [475, 84] width 29 height 7
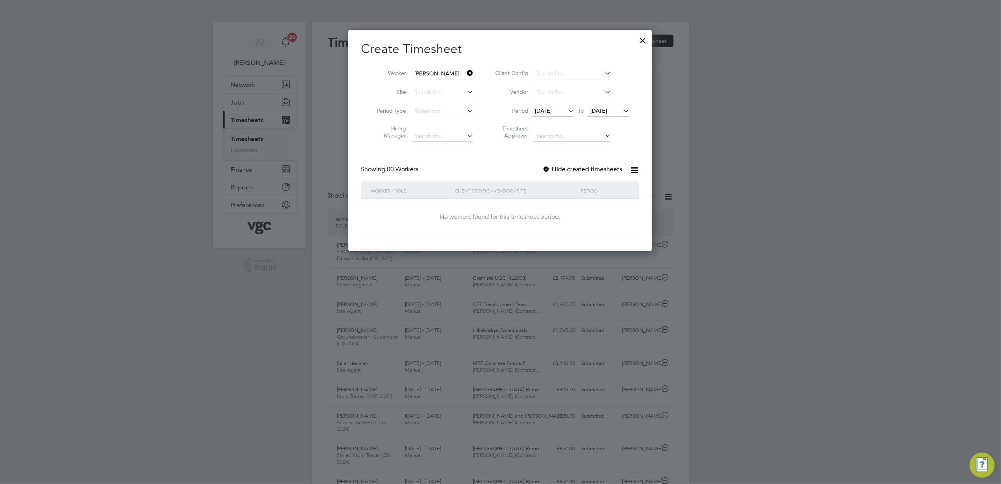
click at [550, 166] on div at bounding box center [546, 170] width 8 height 8
click at [553, 170] on label "Hide created timesheets" at bounding box center [582, 169] width 80 height 8
click at [636, 45] on div at bounding box center [643, 38] width 14 height 14
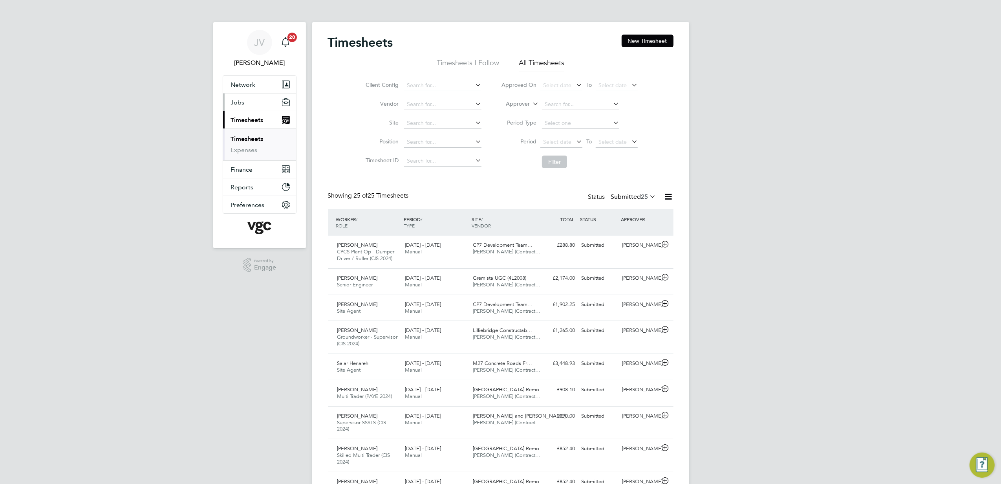
click at [244, 102] on button "Jobs" at bounding box center [259, 101] width 73 height 17
click at [253, 144] on link "Placements" at bounding box center [247, 142] width 33 height 7
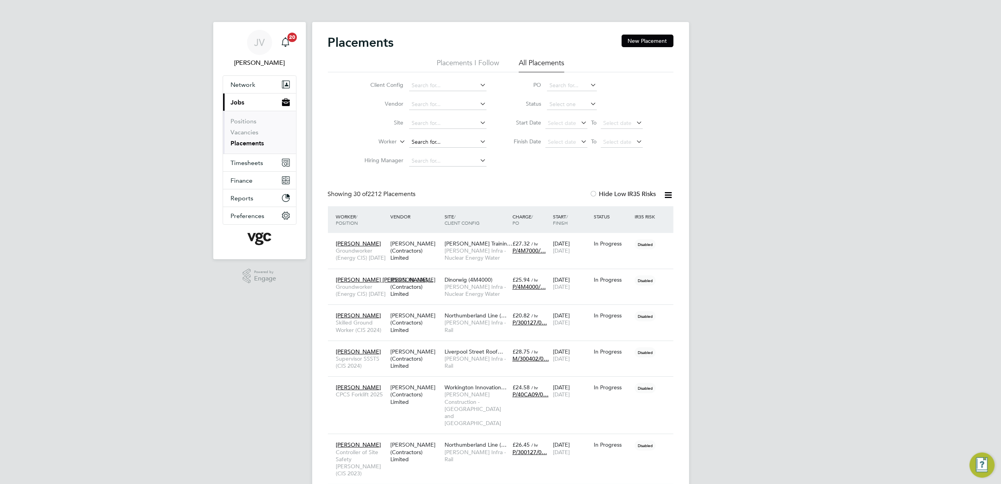
click at [420, 137] on input at bounding box center [447, 142] width 77 height 11
paste input "[PERSON_NAME]"
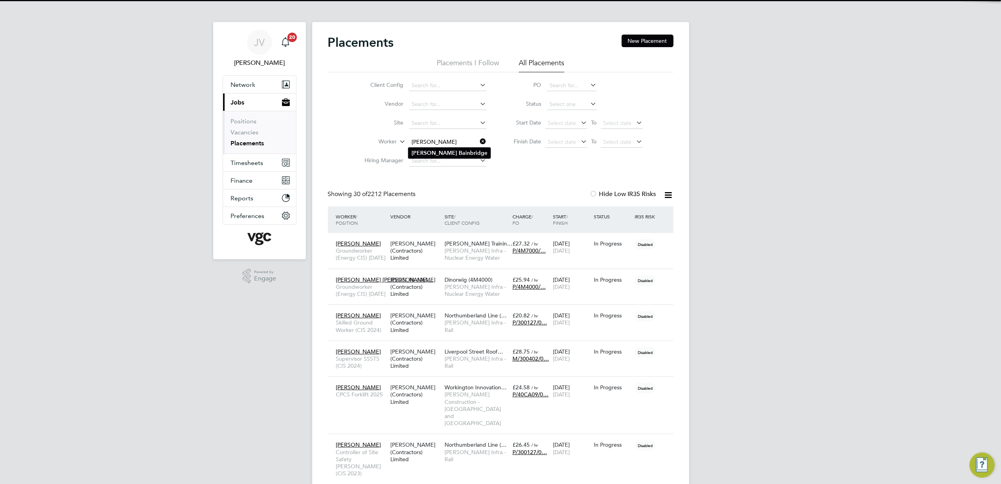
type input "[PERSON_NAME]"
click at [459, 156] on b "Bainbridge" at bounding box center [473, 153] width 29 height 7
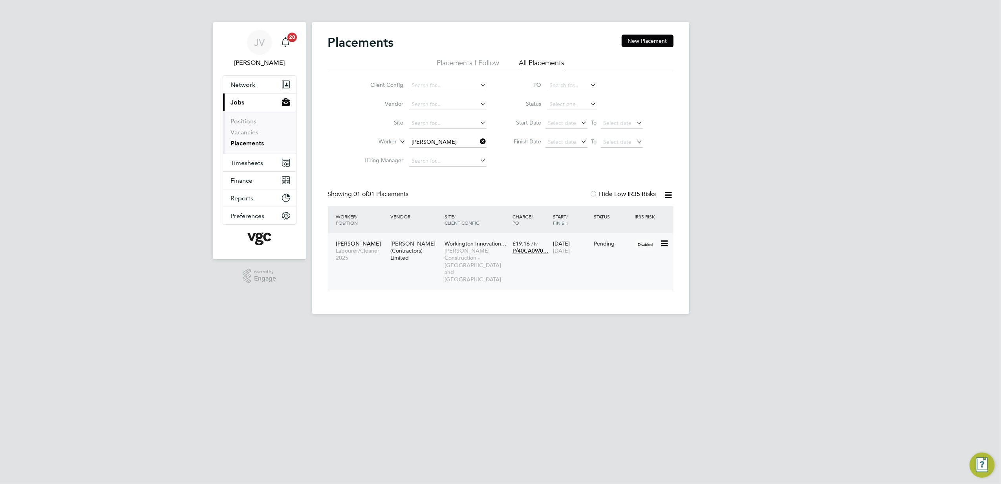
click at [622, 253] on div "[PERSON_NAME] Labourer/Cleaner 2025 [PERSON_NAME] (Contractors) Limited Working…" at bounding box center [500, 261] width 345 height 57
click at [417, 261] on div "[PERSON_NAME] (Contractors) Limited" at bounding box center [415, 250] width 54 height 29
click at [237, 160] on span "Timesheets" at bounding box center [247, 162] width 33 height 7
click at [248, 141] on link "Timesheets" at bounding box center [247, 138] width 33 height 7
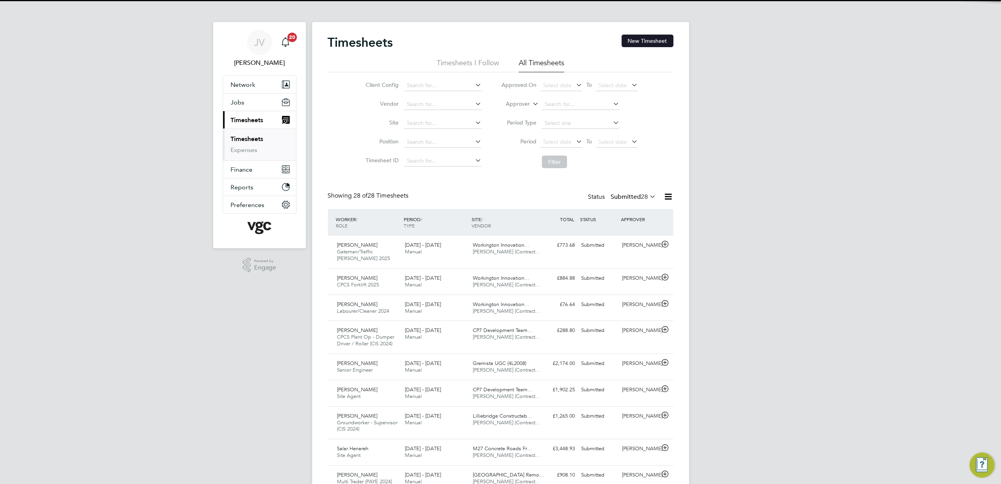
click at [656, 41] on button "New Timesheet" at bounding box center [647, 41] width 52 height 13
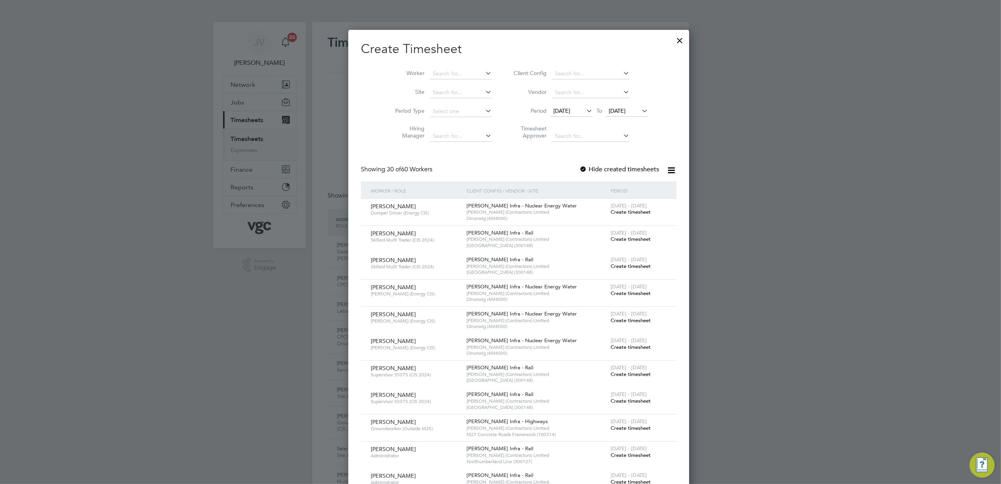
click at [561, 115] on span "[DATE]" at bounding box center [571, 111] width 42 height 11
click at [621, 185] on span "23" at bounding box center [619, 182] width 15 height 15
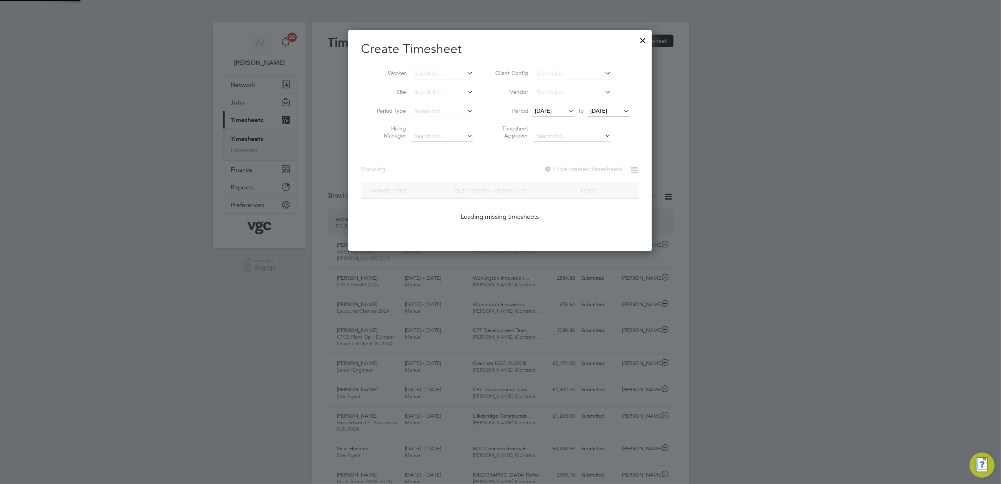
click at [614, 102] on li "Period [DATE] To [DATE]" at bounding box center [561, 111] width 156 height 19
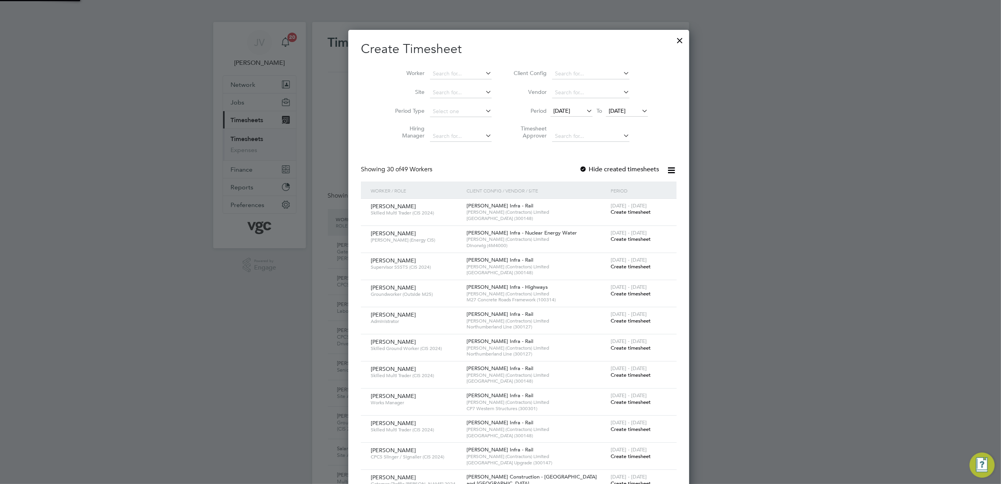
click at [613, 110] on span "[DATE]" at bounding box center [616, 110] width 17 height 7
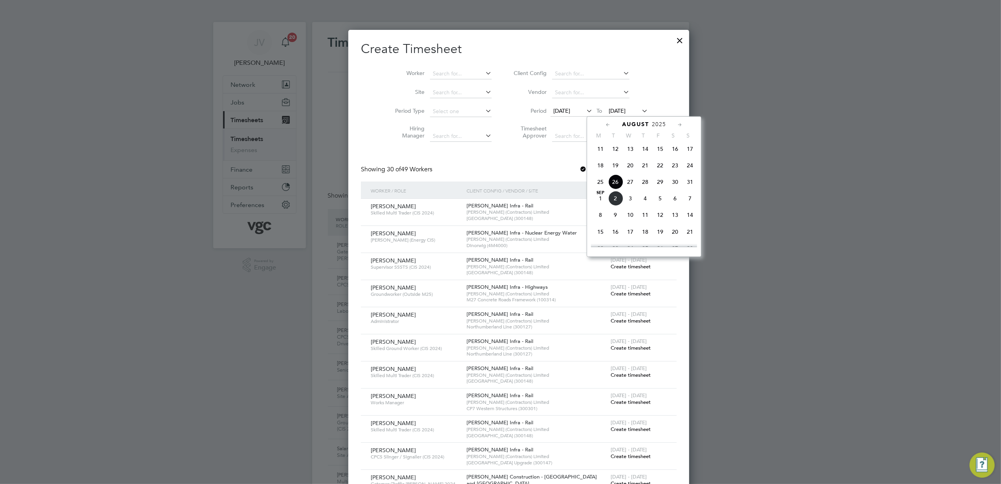
click at [655, 185] on span "29" at bounding box center [659, 181] width 15 height 15
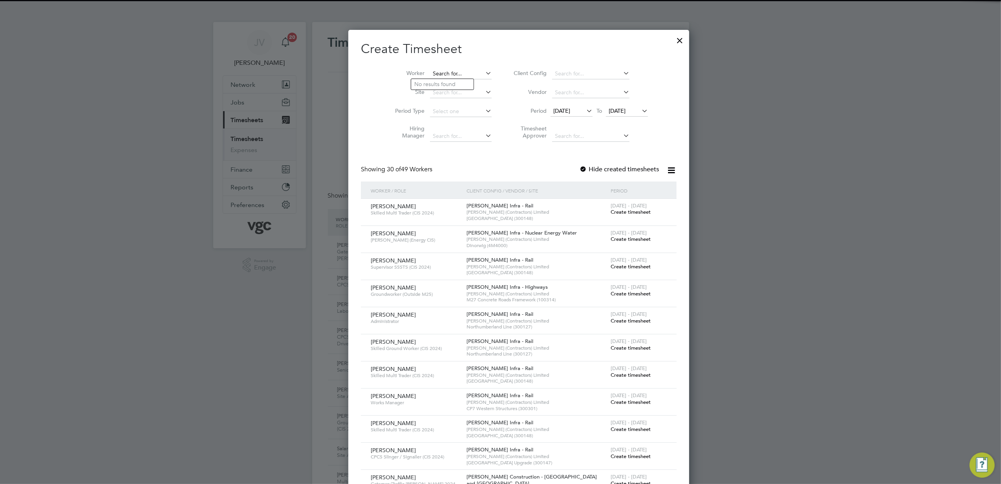
click at [440, 72] on input at bounding box center [461, 73] width 62 height 11
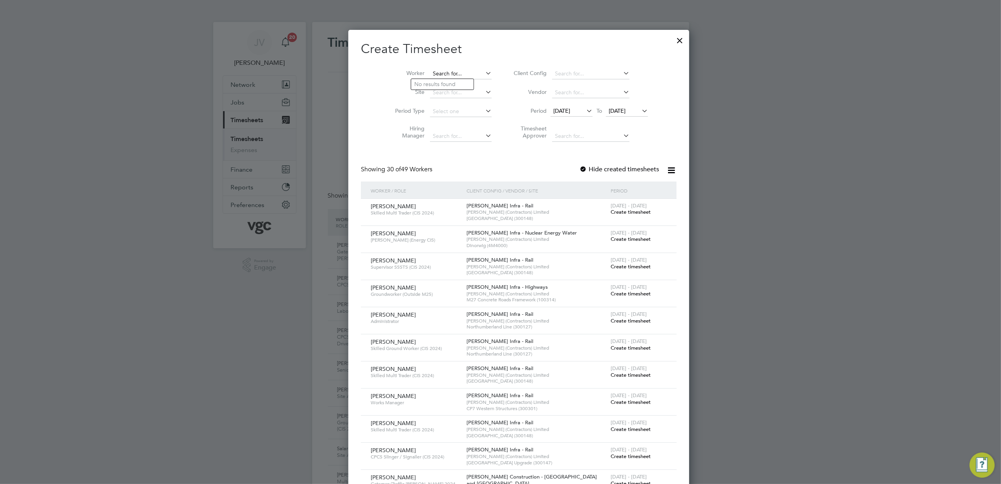
paste input "[PERSON_NAME]"
type input "[PERSON_NAME]"
click at [461, 84] on b "Bainbridge" at bounding box center [475, 84] width 29 height 7
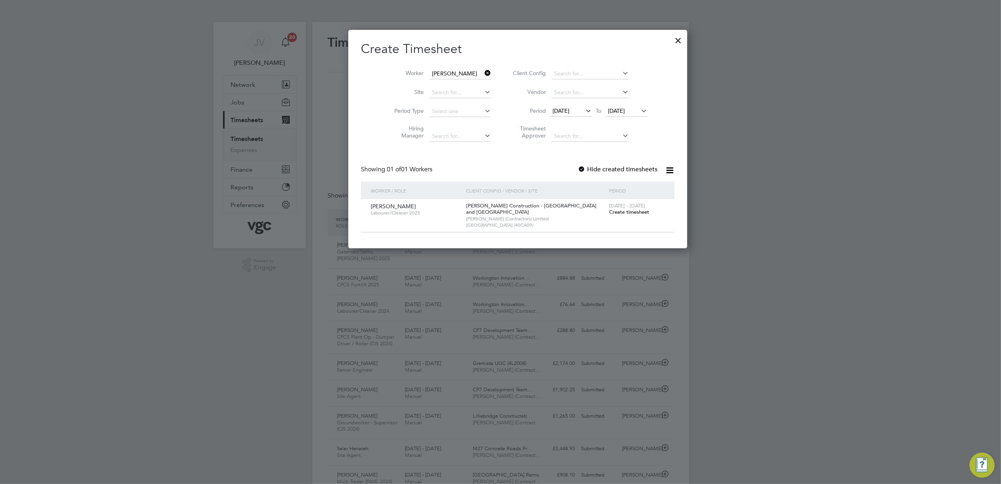
click at [609, 213] on span "Create timesheet" at bounding box center [629, 211] width 40 height 7
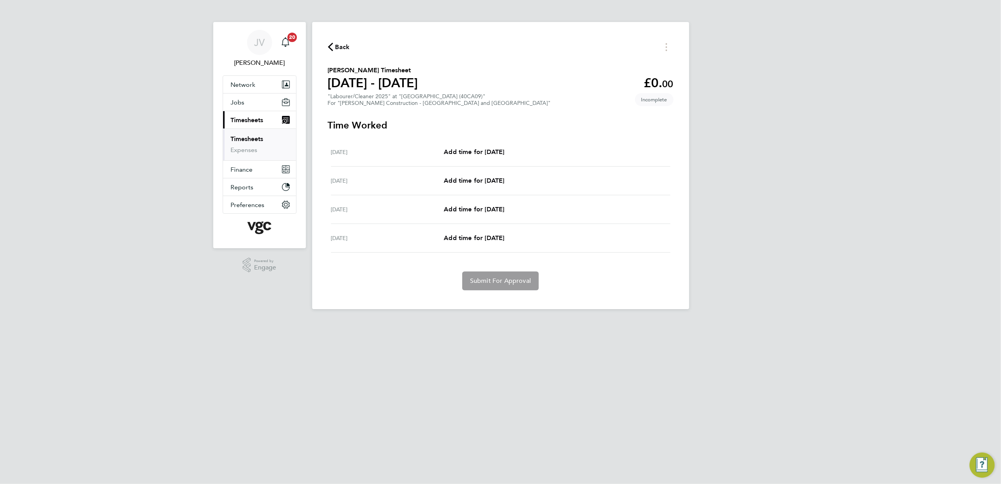
click at [500, 146] on div "[DATE] Add time for [DATE] Add time for [DATE]" at bounding box center [500, 152] width 339 height 29
click at [474, 150] on span "Add time for [DATE]" at bounding box center [474, 151] width 60 height 7
select select "30"
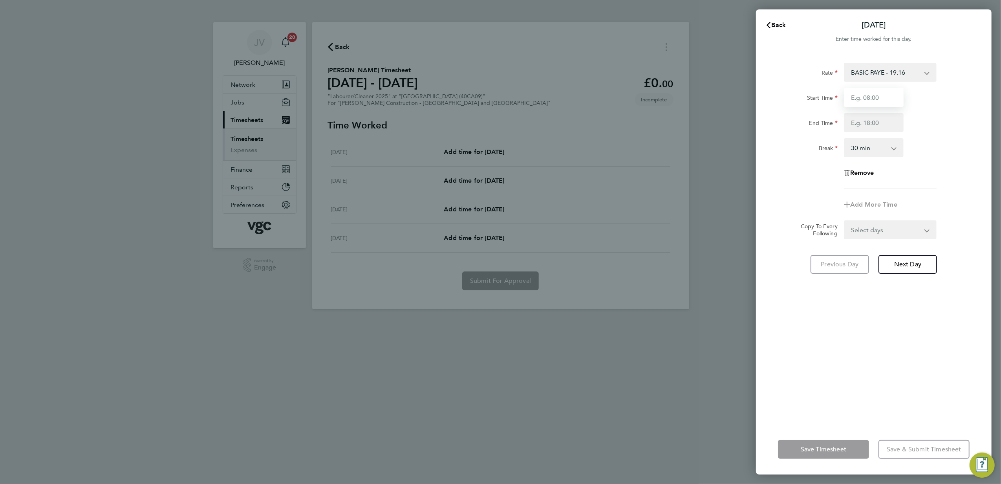
click at [864, 96] on input "Start Time" at bounding box center [874, 97] width 60 height 19
type input "07:30"
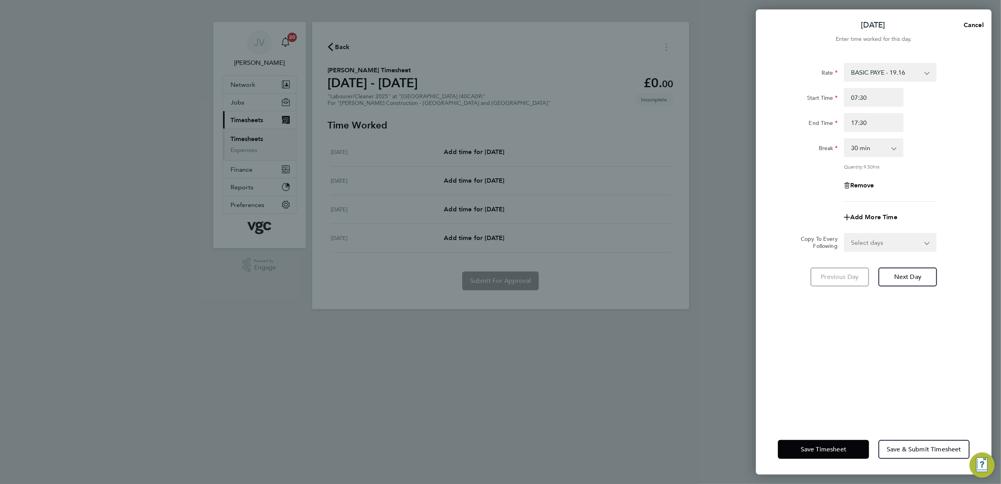
drag, startPoint x: 872, startPoint y: 133, endPoint x: 877, endPoint y: 139, distance: 6.9
click at [876, 142] on div "Rate BASIC PAYE - 19.16 PAYE OT - 27.44 Start Time 07:30 End Time 17:30 Break 0…" at bounding box center [874, 132] width 192 height 139
click at [876, 126] on input "17:30" at bounding box center [874, 122] width 60 height 19
type input "17:00"
click at [954, 121] on div "End Time 17:00" at bounding box center [874, 122] width 198 height 19
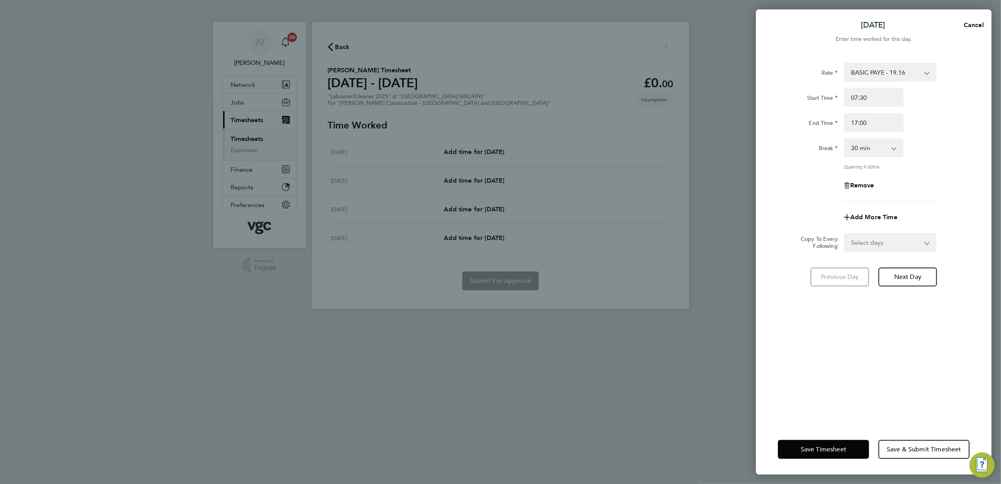
drag, startPoint x: 889, startPoint y: 248, endPoint x: 886, endPoint y: 241, distance: 7.9
click at [889, 248] on select "Select days Day [DATE] [DATE] [DATE]" at bounding box center [885, 242] width 82 height 17
select select "DAY"
click at [844, 234] on select "Select days Day [DATE] [DATE] [DATE]" at bounding box center [885, 242] width 82 height 17
select select "[DATE]"
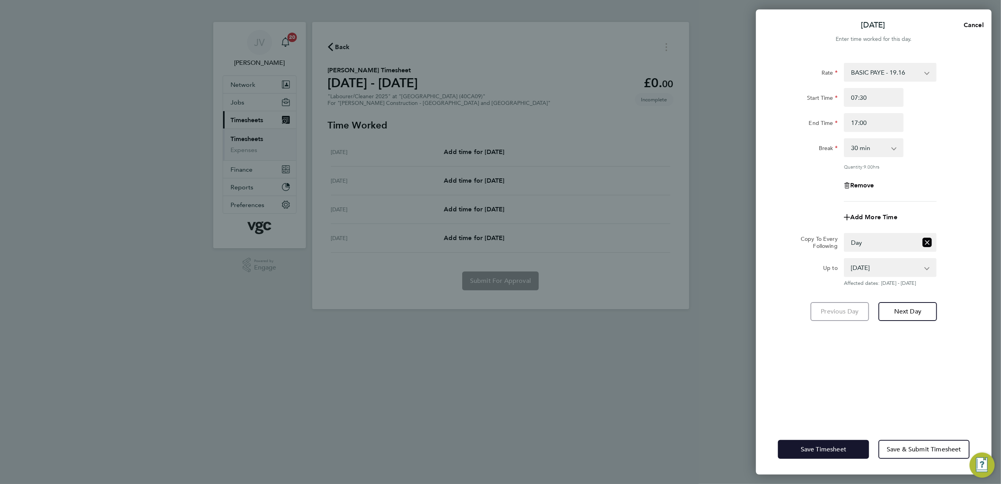
click at [835, 443] on button "Save Timesheet" at bounding box center [823, 449] width 91 height 19
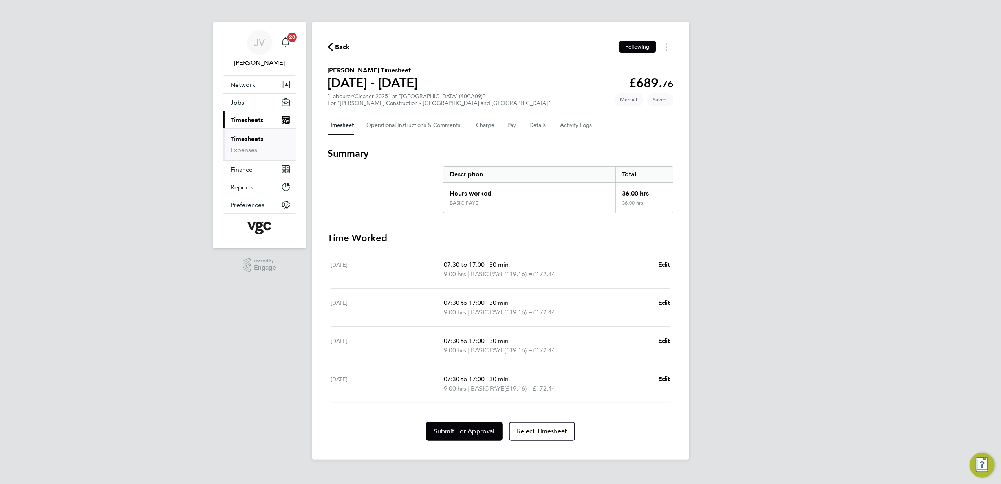
click at [517, 126] on div "Timesheet Operational Instructions & Comments Charge Pay Details Activity Logs" at bounding box center [500, 125] width 345 height 19
click at [547, 129] on div "Timesheet Operational Instructions & Comments Charge Pay Details Activity Logs" at bounding box center [500, 125] width 345 height 19
click at [539, 126] on button "Details" at bounding box center [539, 125] width 18 height 19
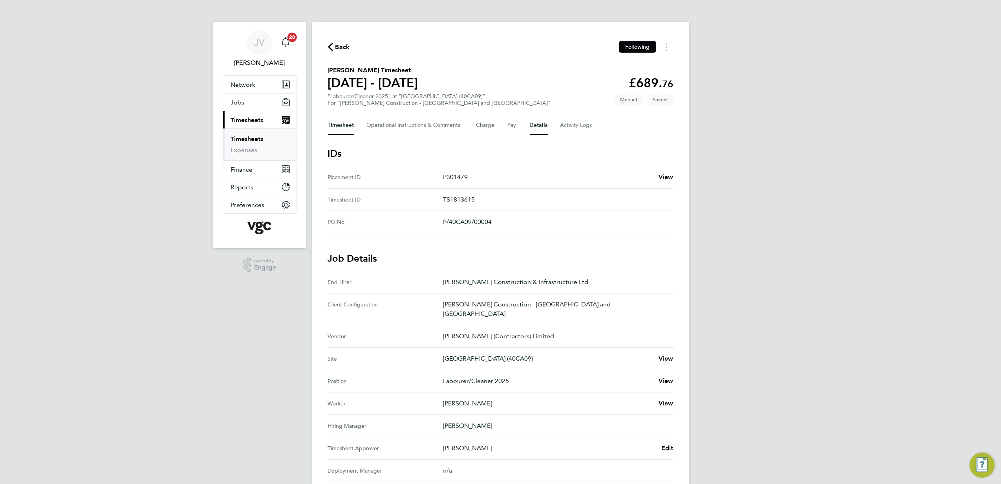
click at [329, 132] on button "Timesheet" at bounding box center [341, 125] width 26 height 19
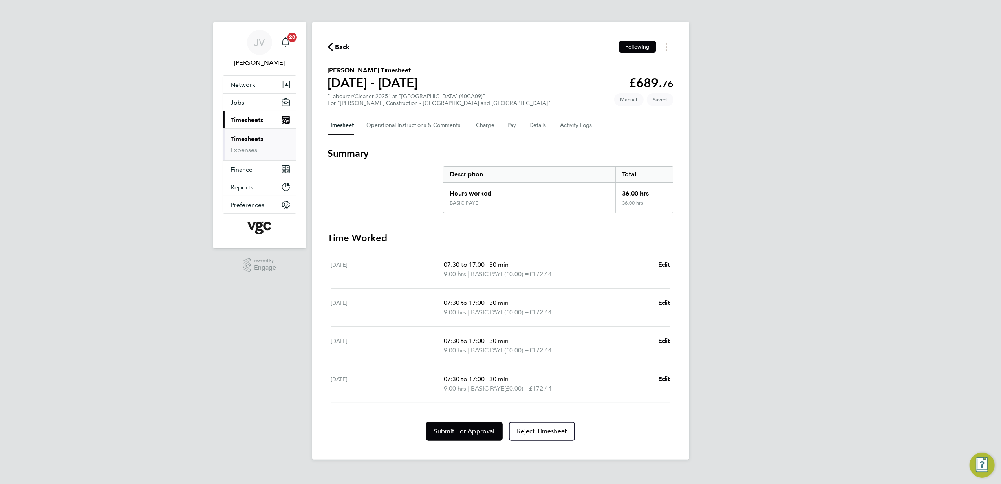
click at [332, 130] on button "Timesheet" at bounding box center [341, 125] width 26 height 19
click at [484, 429] on span "Submit For Approval" at bounding box center [464, 431] width 61 height 8
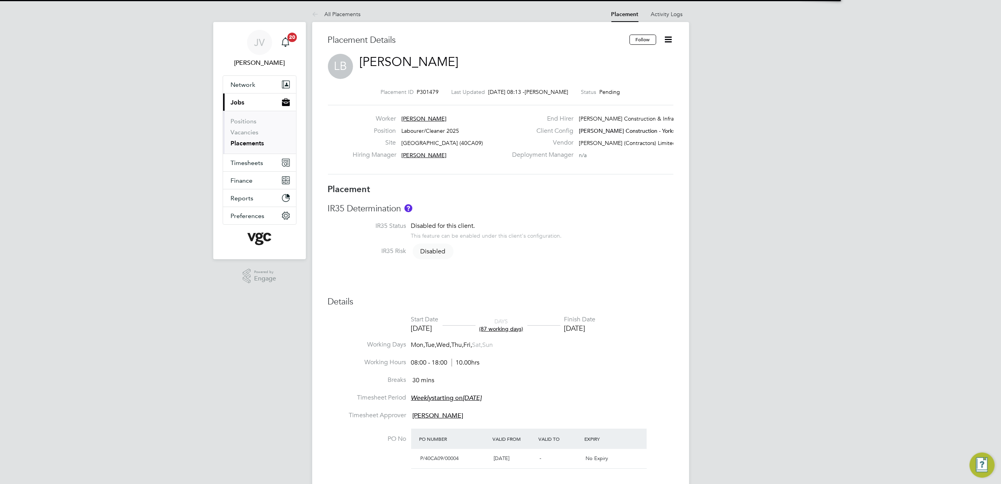
click at [666, 41] on icon at bounding box center [668, 40] width 10 height 10
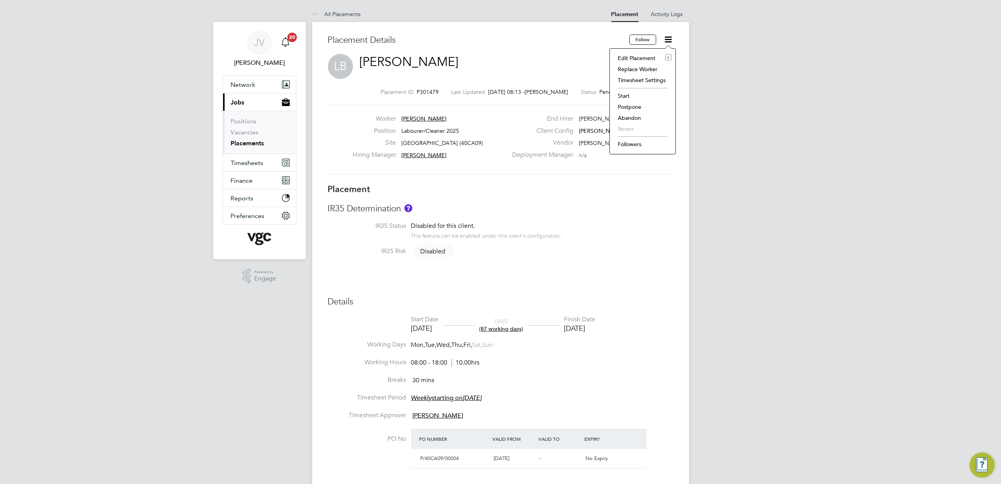
click at [634, 89] on ul "Edit Placement e Replace Worker Timesheet Settings Start Postpone Abandon Rever…" at bounding box center [643, 101] width 58 height 97
click at [663, 38] on icon at bounding box center [668, 40] width 10 height 10
click at [630, 91] on li "Start" at bounding box center [643, 95] width 58 height 11
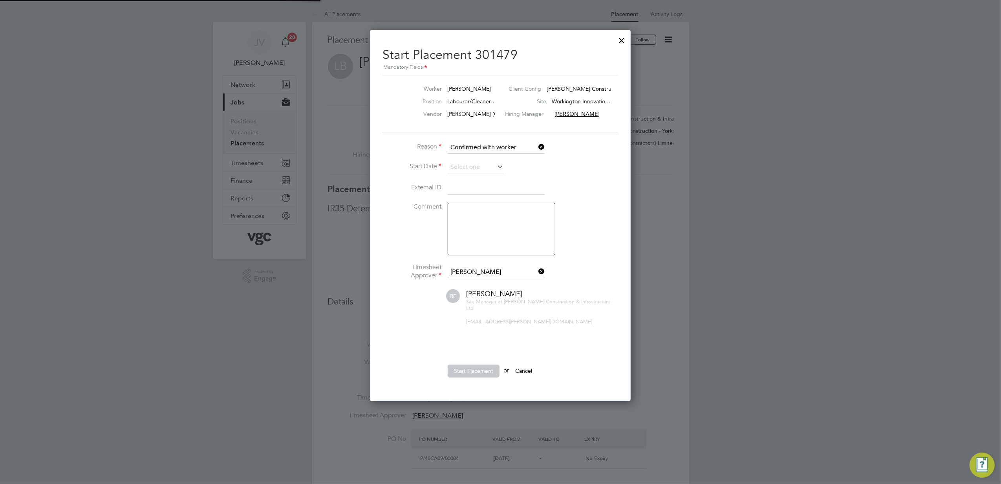
scroll to position [4, 4]
click at [472, 163] on input at bounding box center [476, 167] width 56 height 12
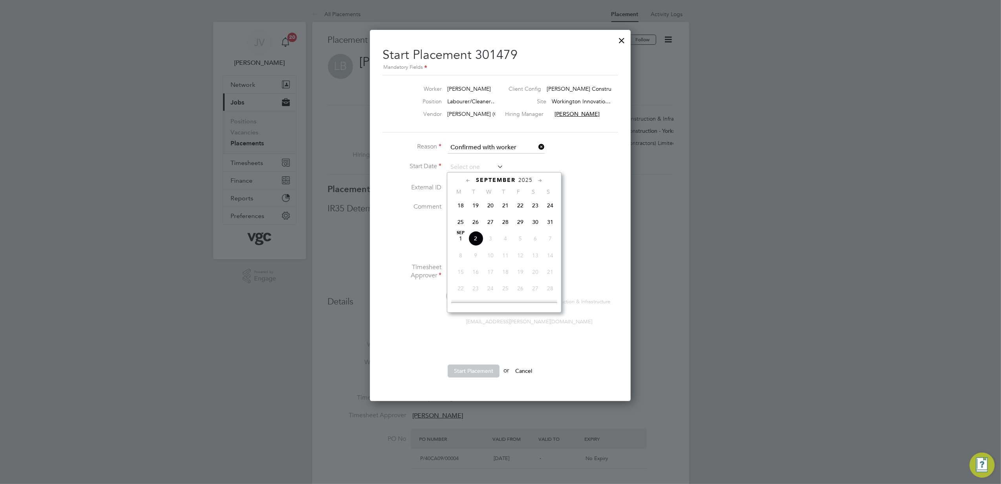
click at [475, 227] on span "26" at bounding box center [475, 221] width 15 height 15
type input "[DATE]"
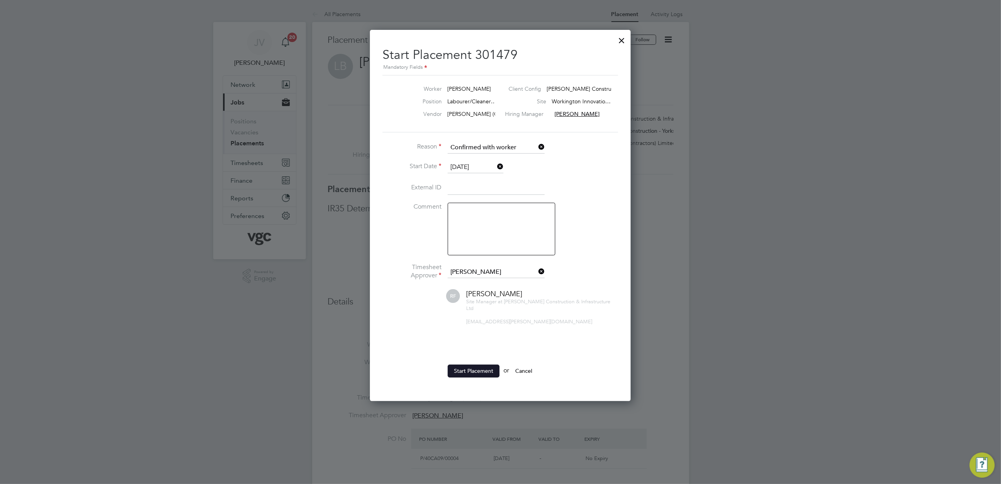
click at [476, 366] on button "Start Placement" at bounding box center [474, 370] width 52 height 13
